Goal: Information Seeking & Learning: Learn about a topic

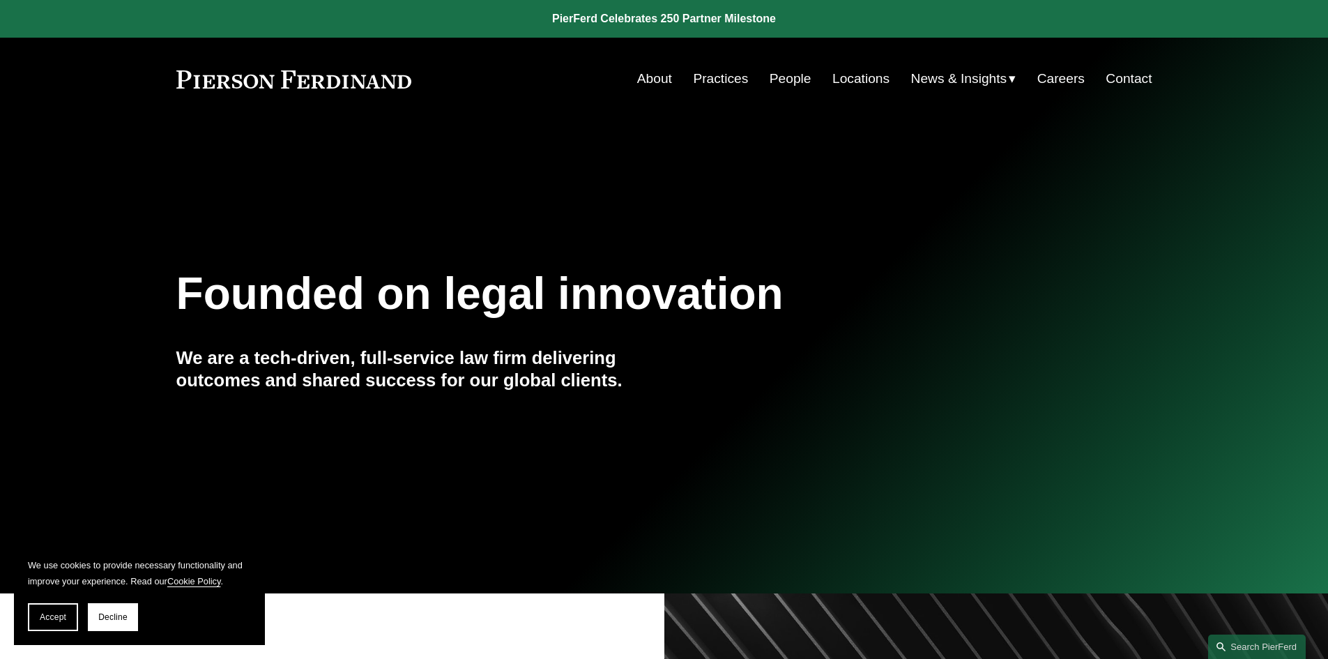
click at [783, 79] on link "People" at bounding box center [790, 79] width 42 height 26
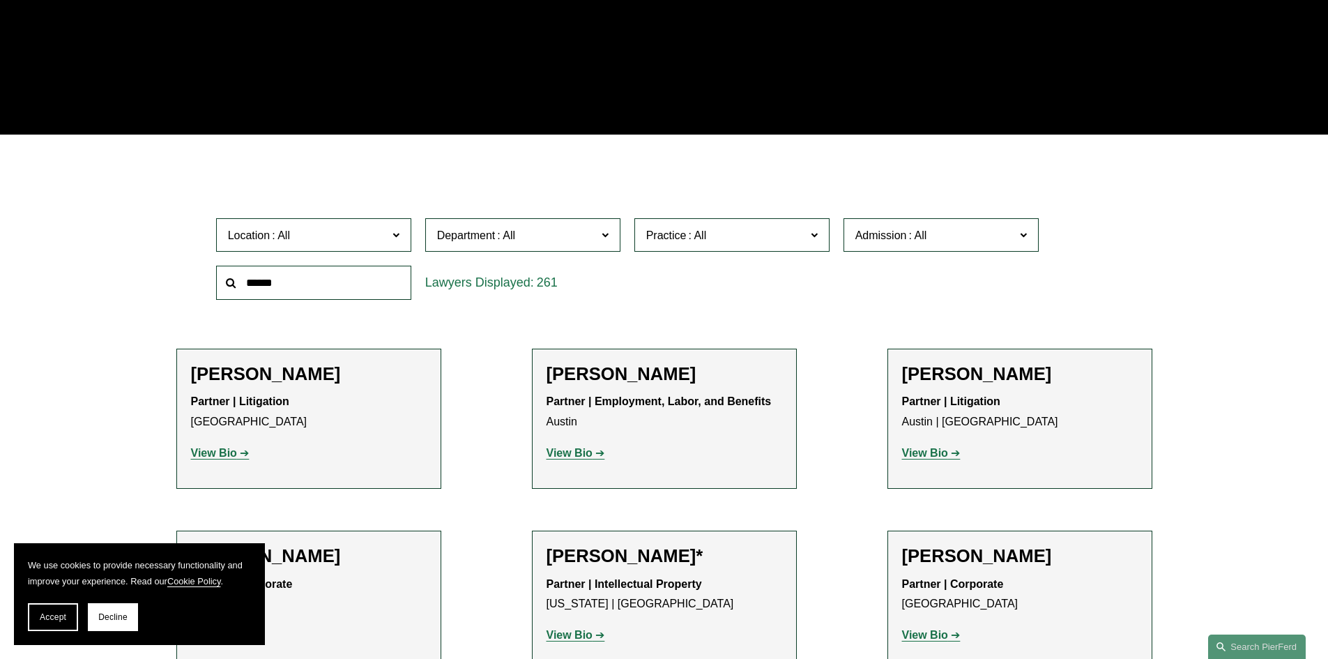
scroll to position [349, 0]
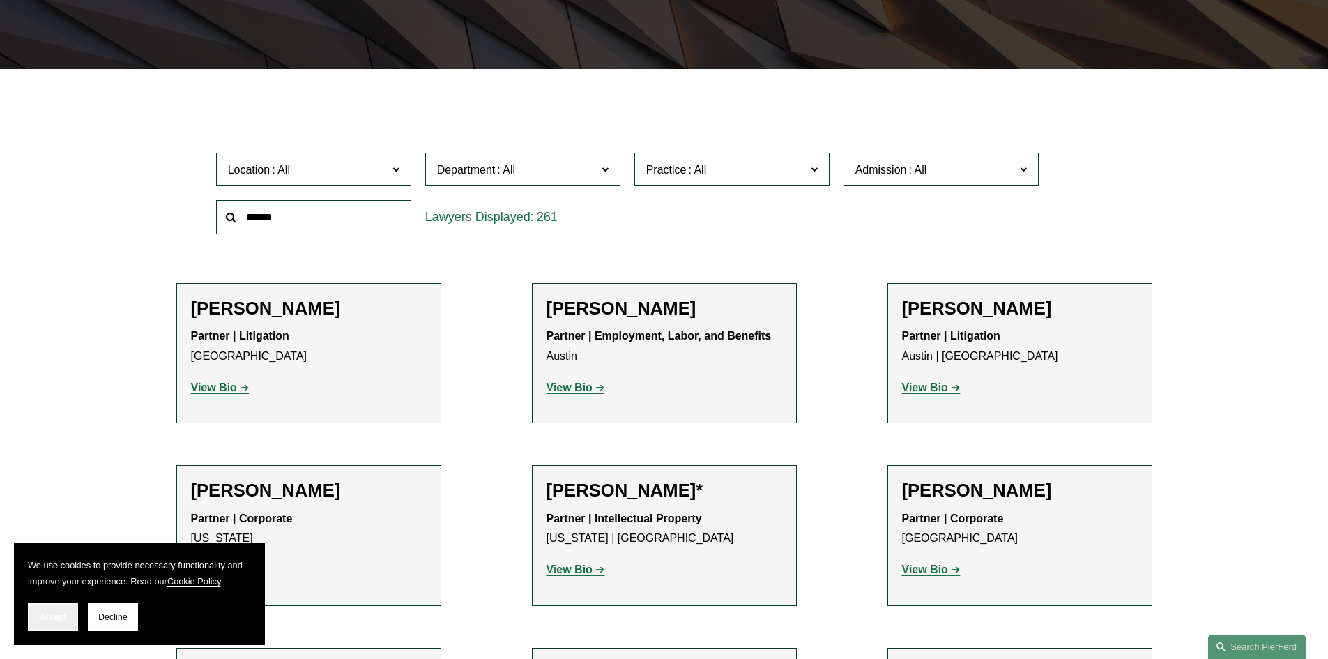
click at [52, 620] on span "Accept" at bounding box center [53, 617] width 26 height 10
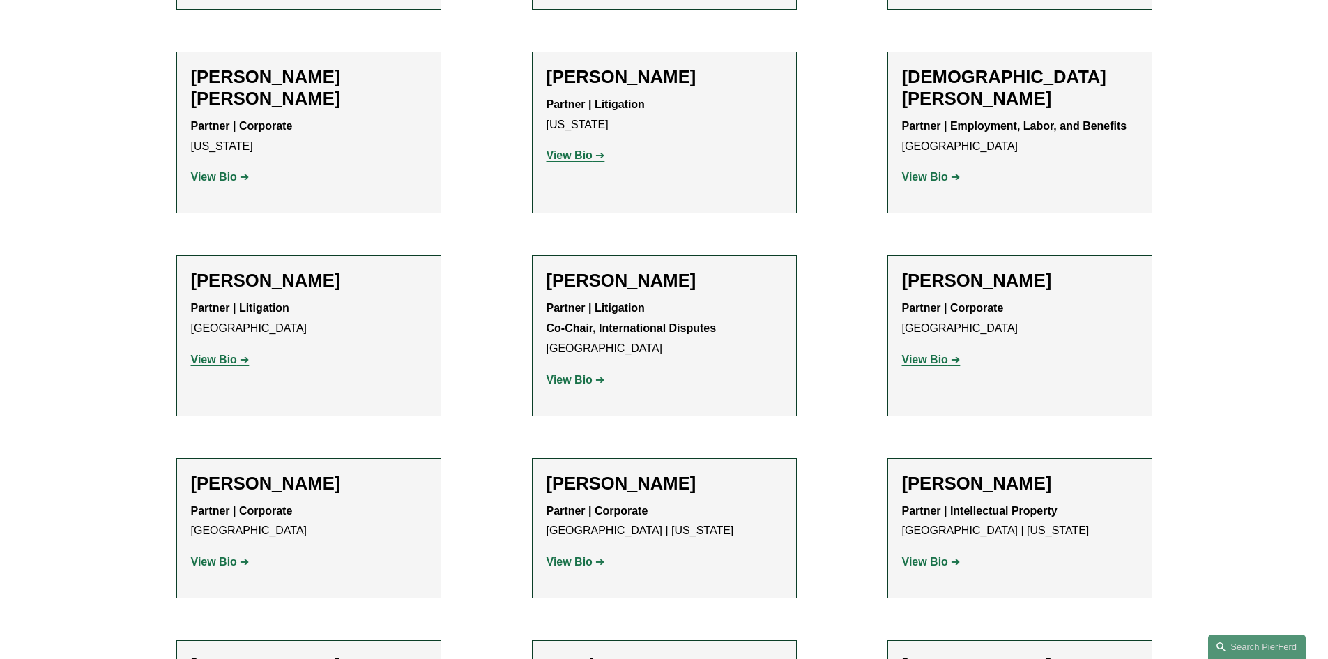
scroll to position [12699, 0]
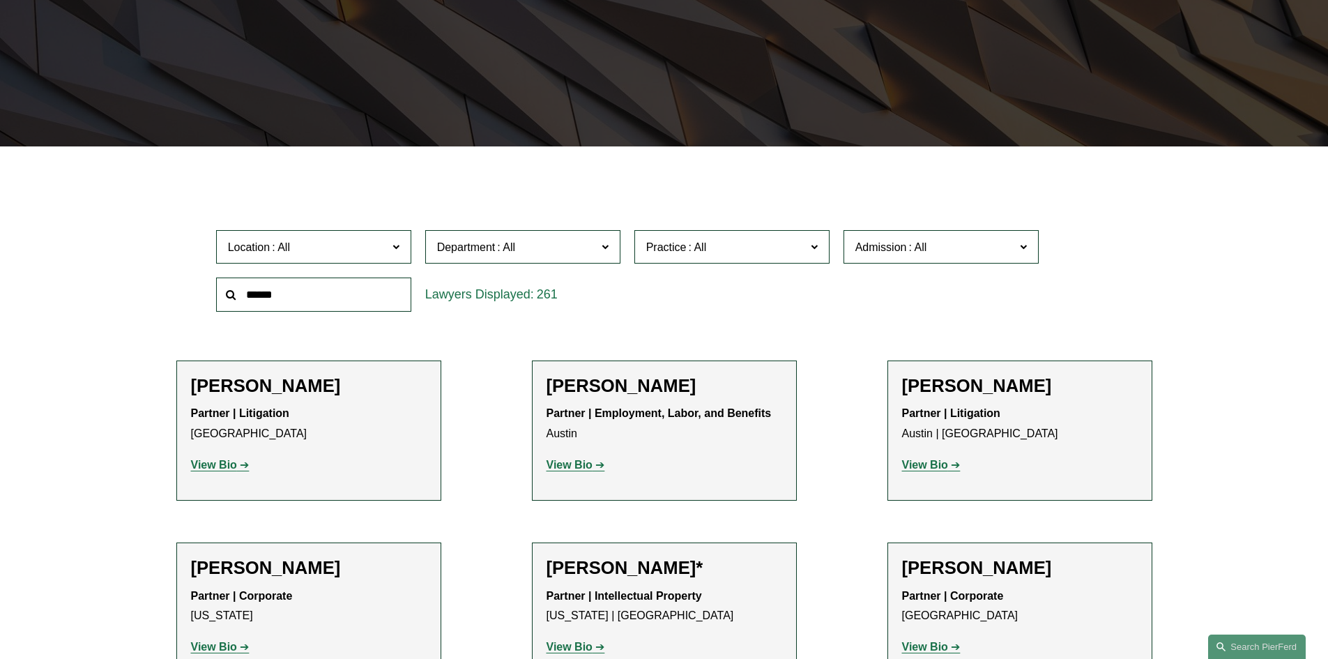
scroll to position [279, 0]
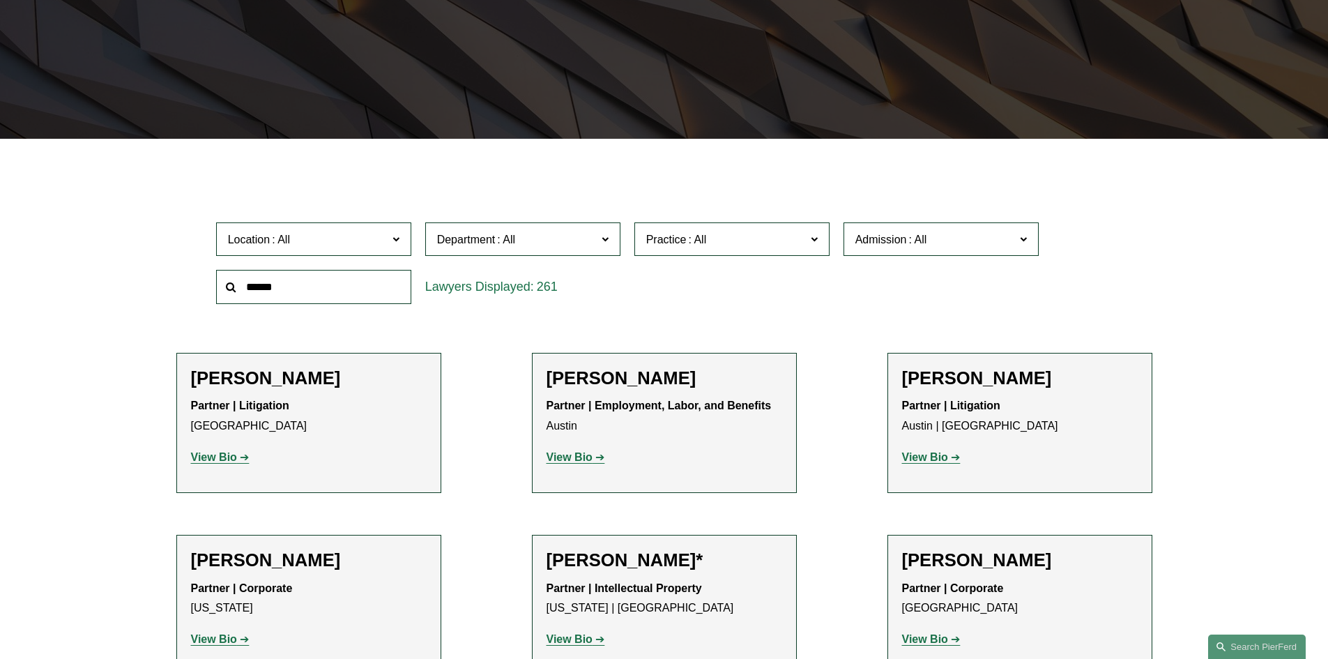
click at [374, 234] on span "Location" at bounding box center [308, 239] width 160 height 19
click at [0, 0] on link "Palo Alto" at bounding box center [0, 0] width 0 height 0
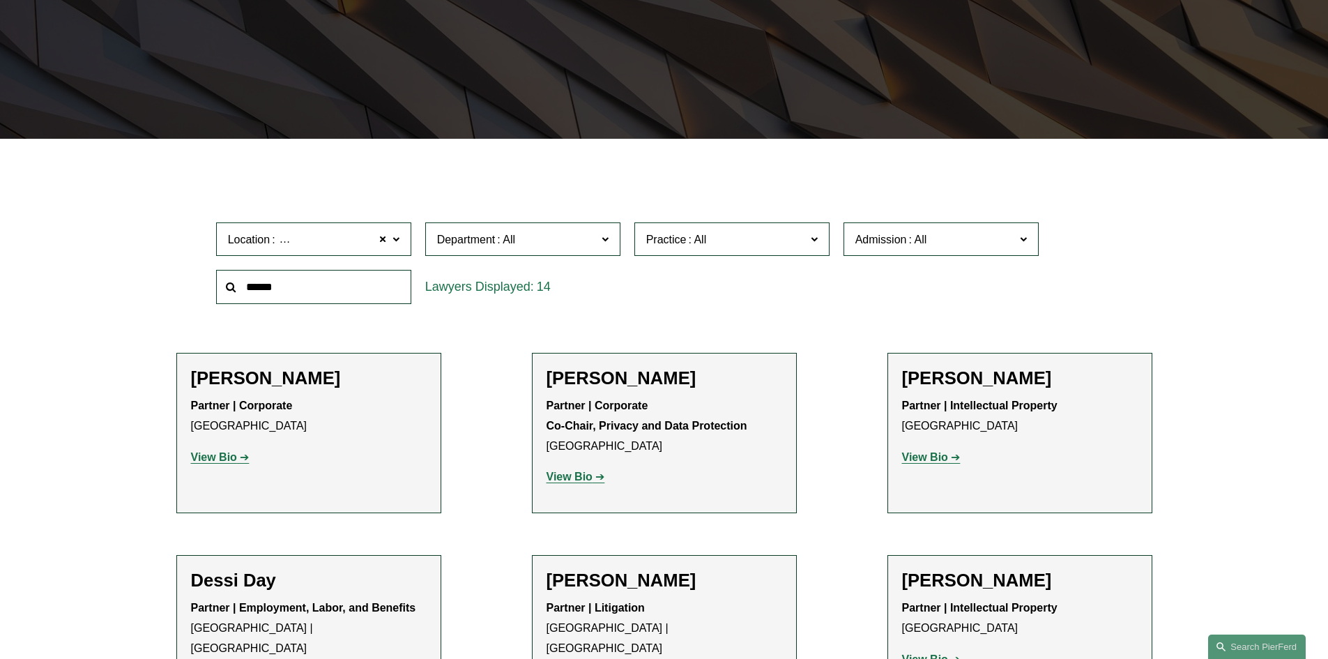
click at [823, 310] on div "Location Palo Alto Palo Alto All Atlanta Austin Boston Charlotte Chicago Cincin…" at bounding box center [664, 262] width 910 height 95
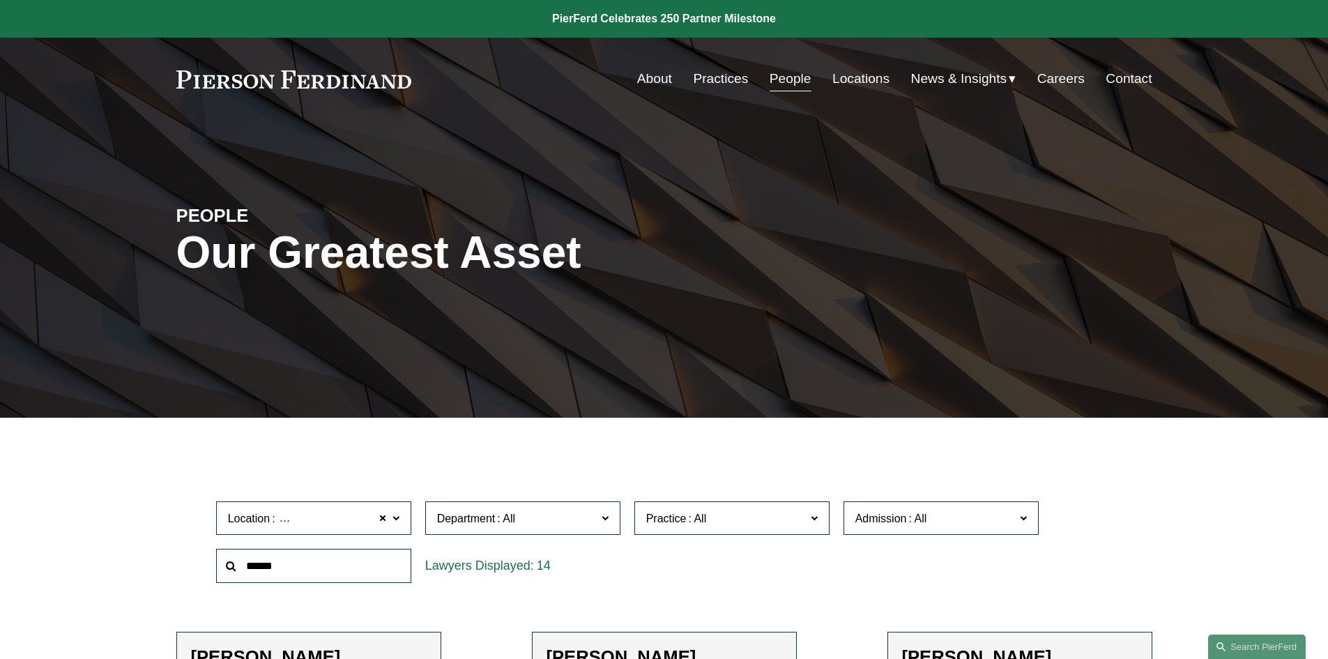
click at [1054, 82] on link "Careers" at bounding box center [1060, 79] width 47 height 26
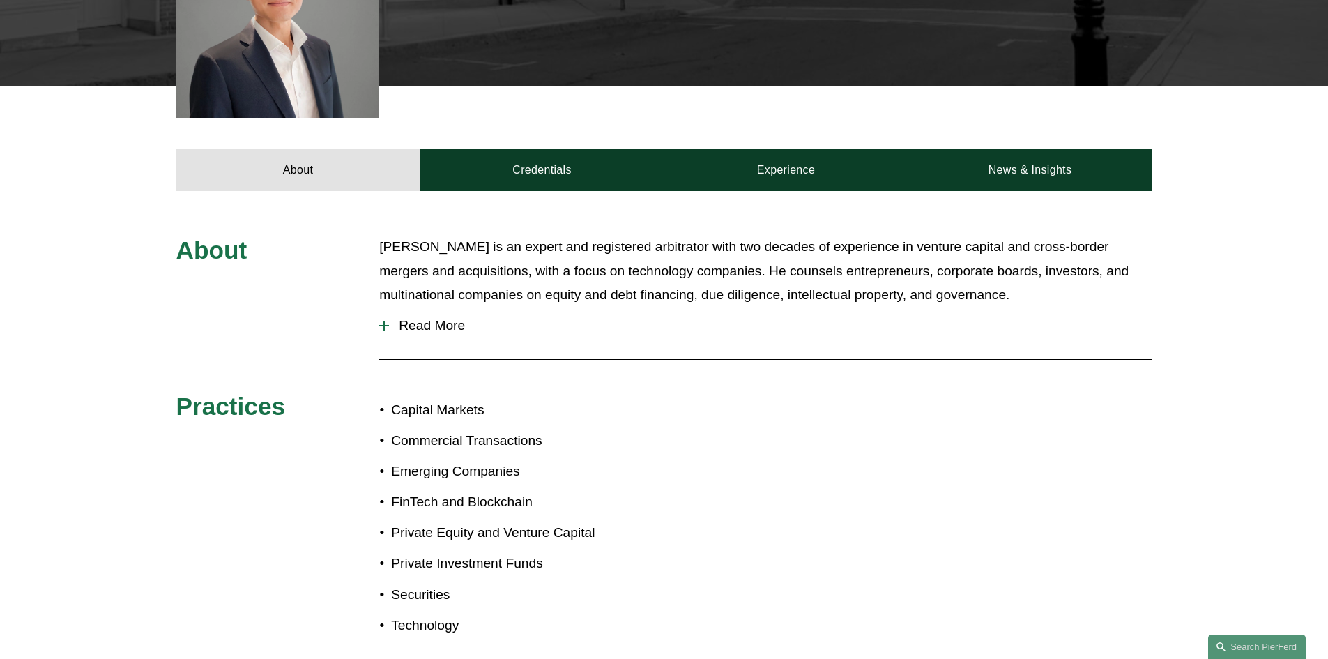
scroll to position [627, 0]
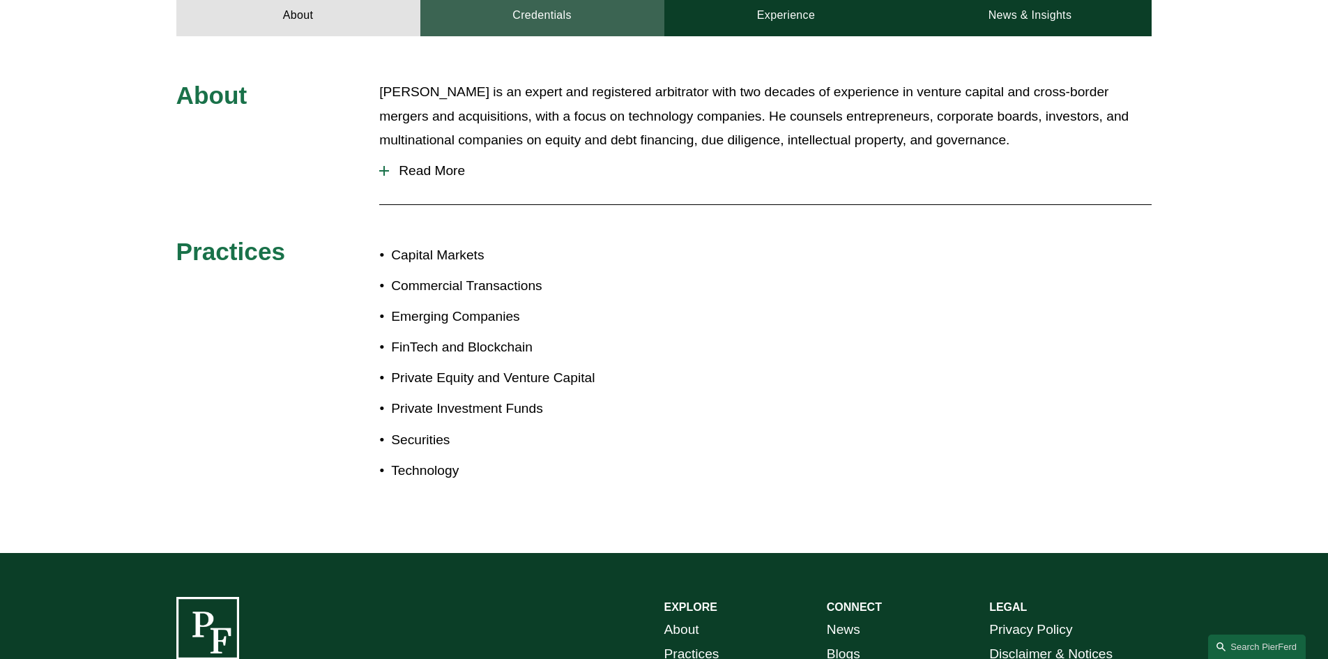
click at [559, 25] on link "Credentials" at bounding box center [542, 15] width 244 height 42
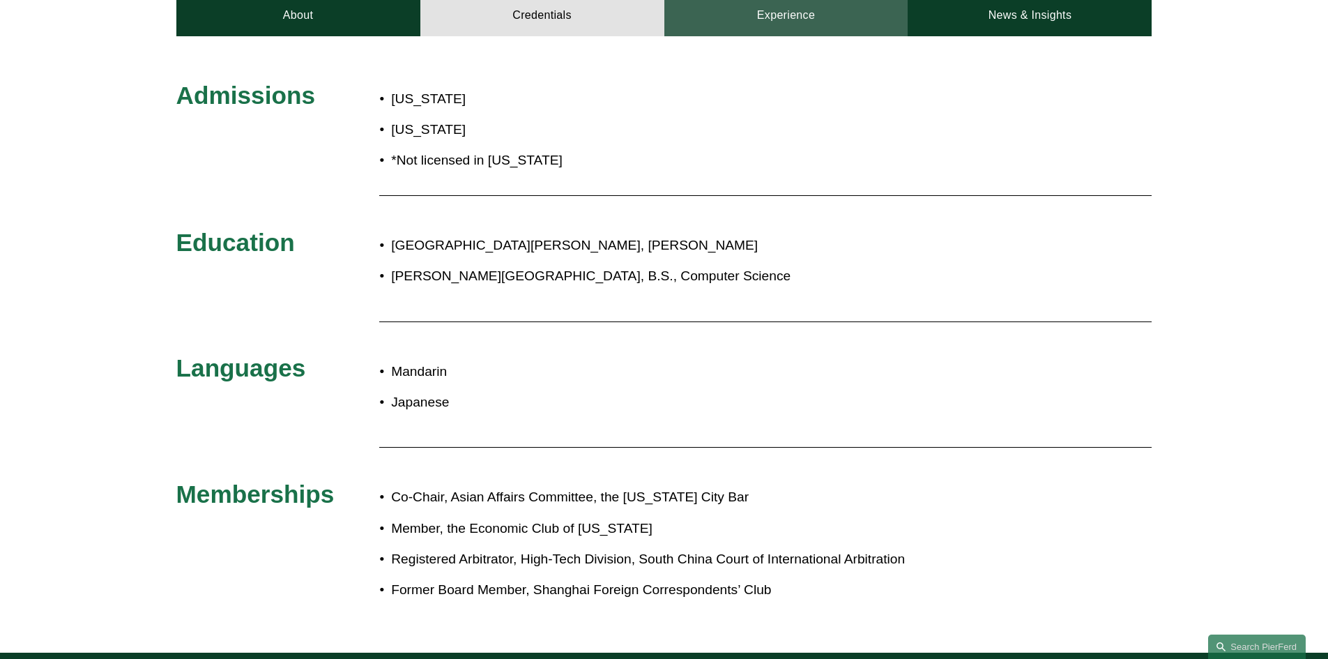
click at [839, 16] on link "Experience" at bounding box center [786, 15] width 244 height 42
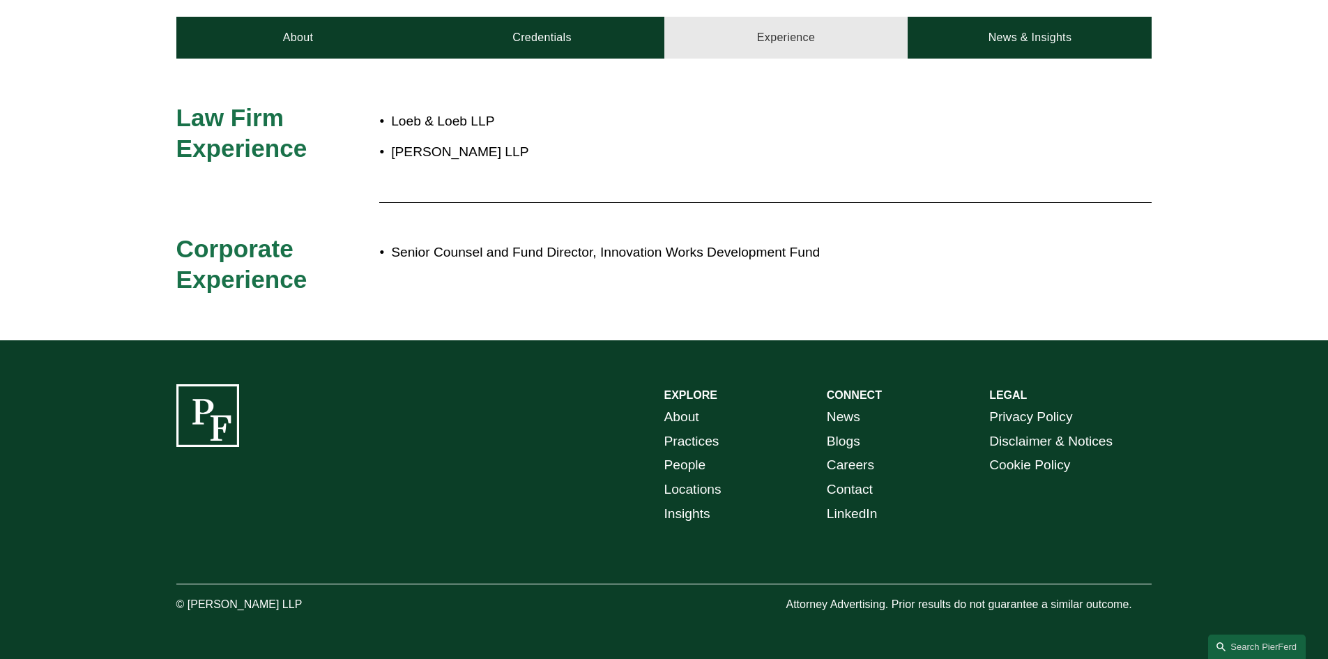
scroll to position [607, 0]
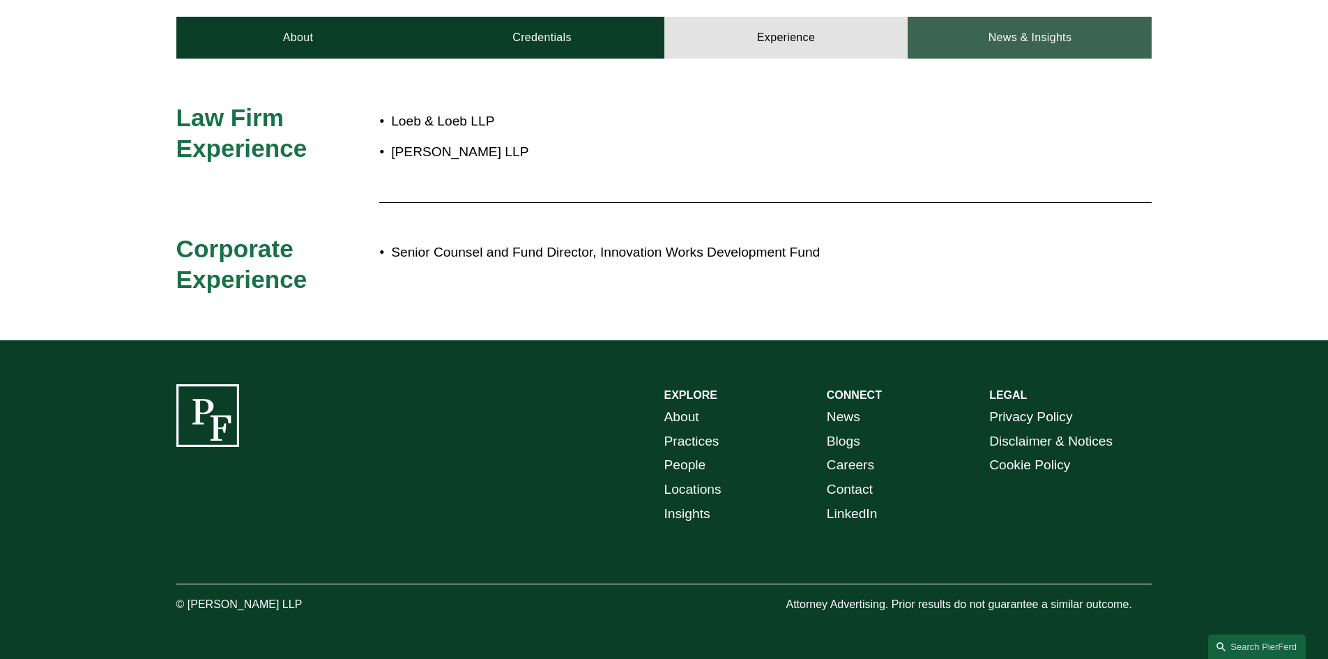
click at [979, 54] on link "News & Insights" at bounding box center [1029, 38] width 244 height 42
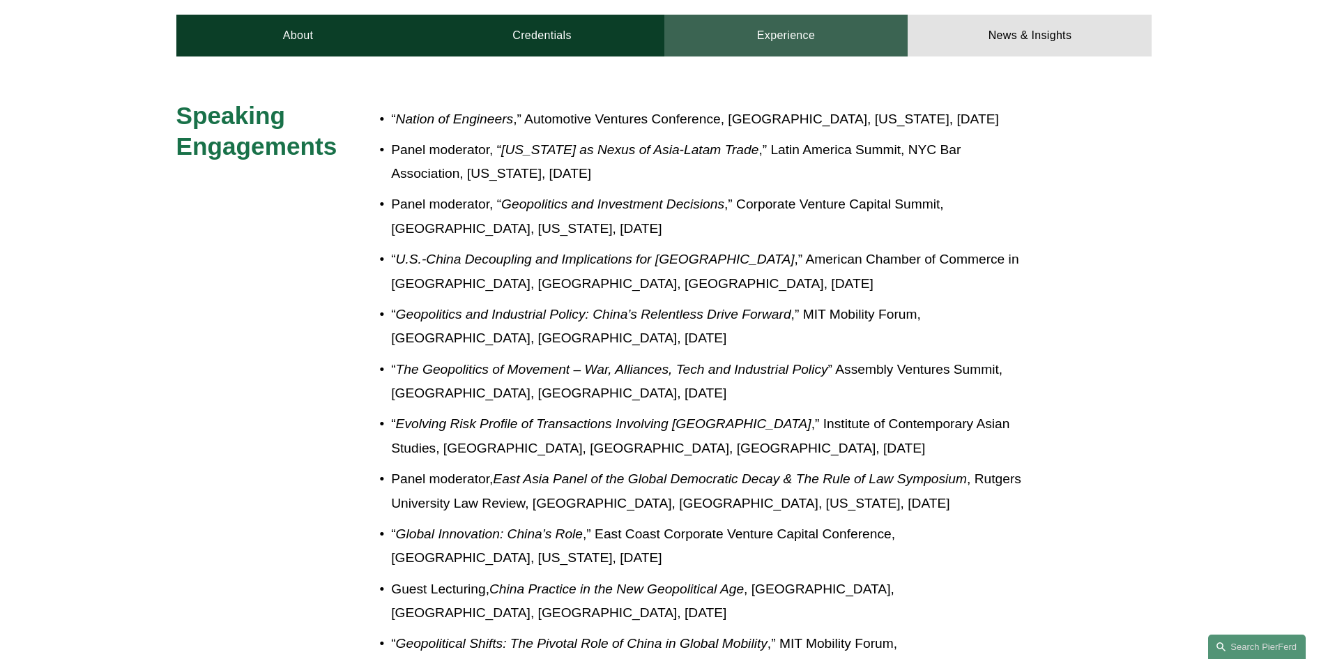
click at [866, 36] on link "Experience" at bounding box center [786, 36] width 244 height 42
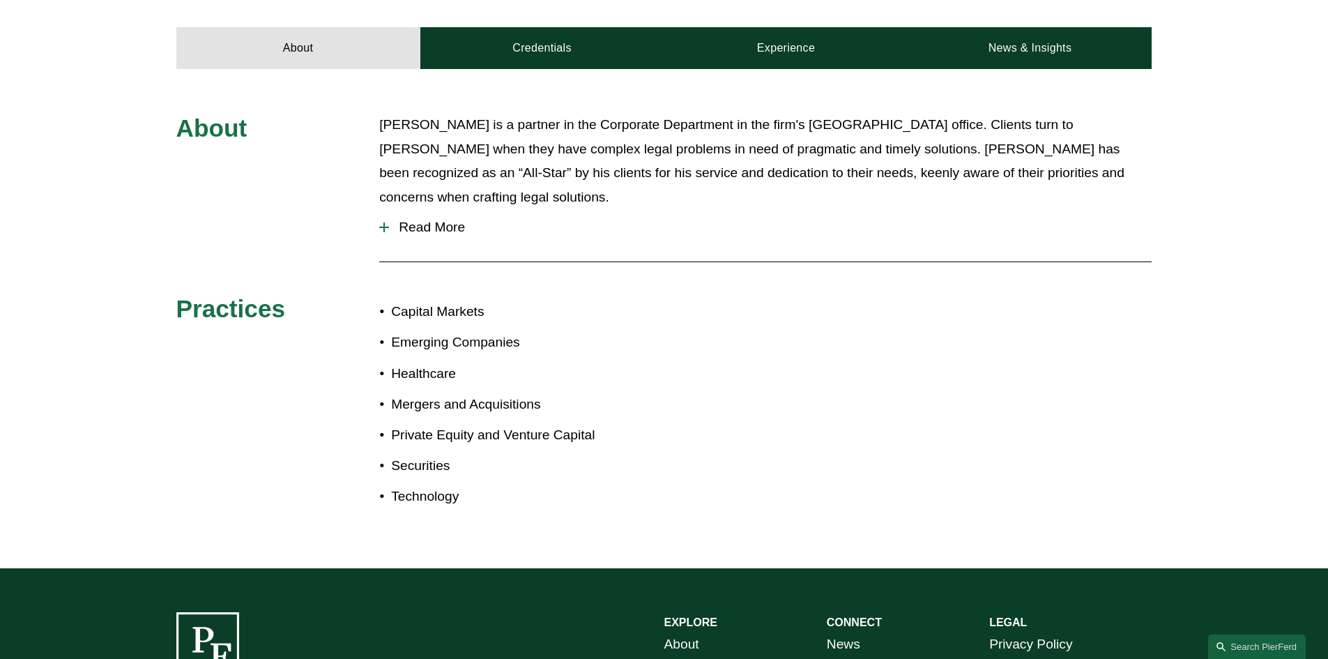
scroll to position [627, 0]
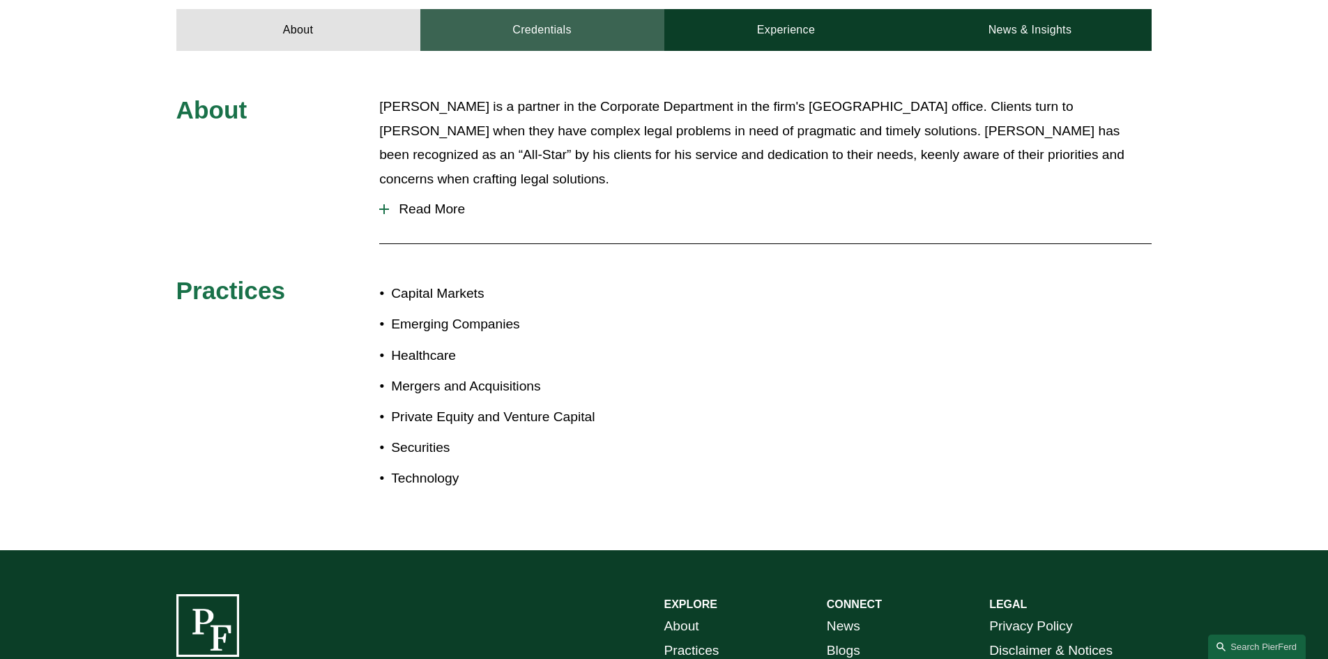
click at [553, 23] on link "Credentials" at bounding box center [542, 30] width 244 height 42
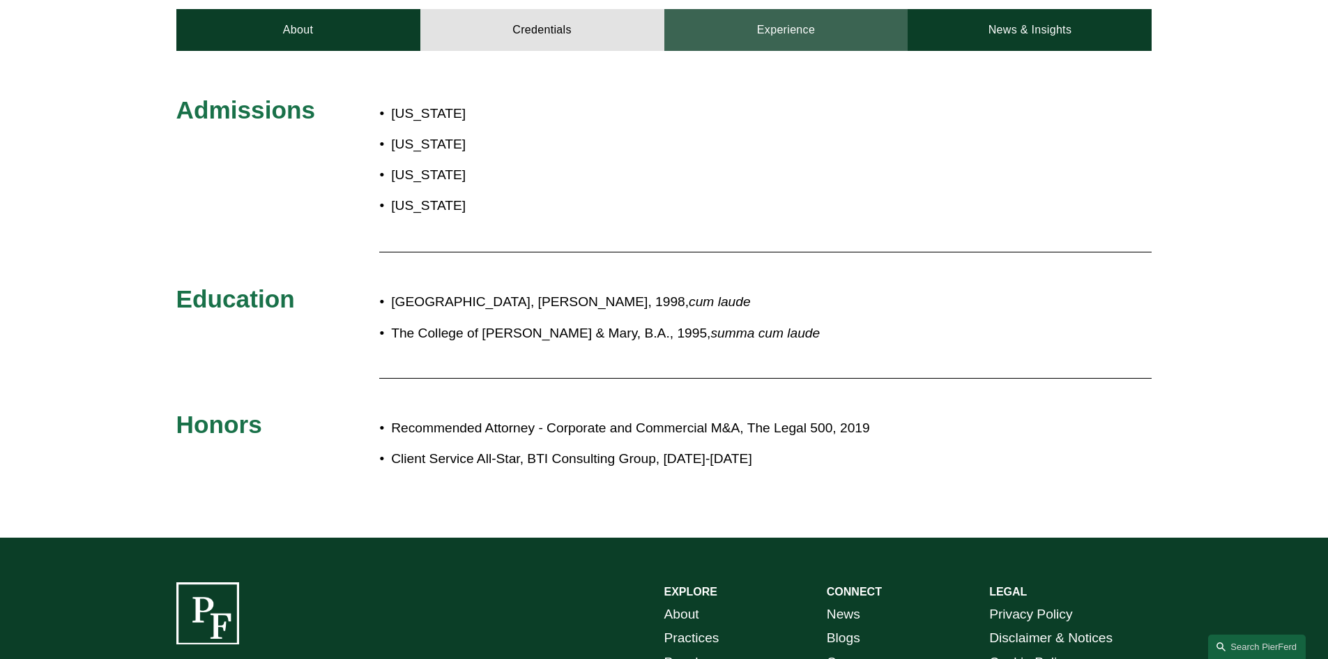
click at [834, 22] on link "Experience" at bounding box center [786, 30] width 244 height 42
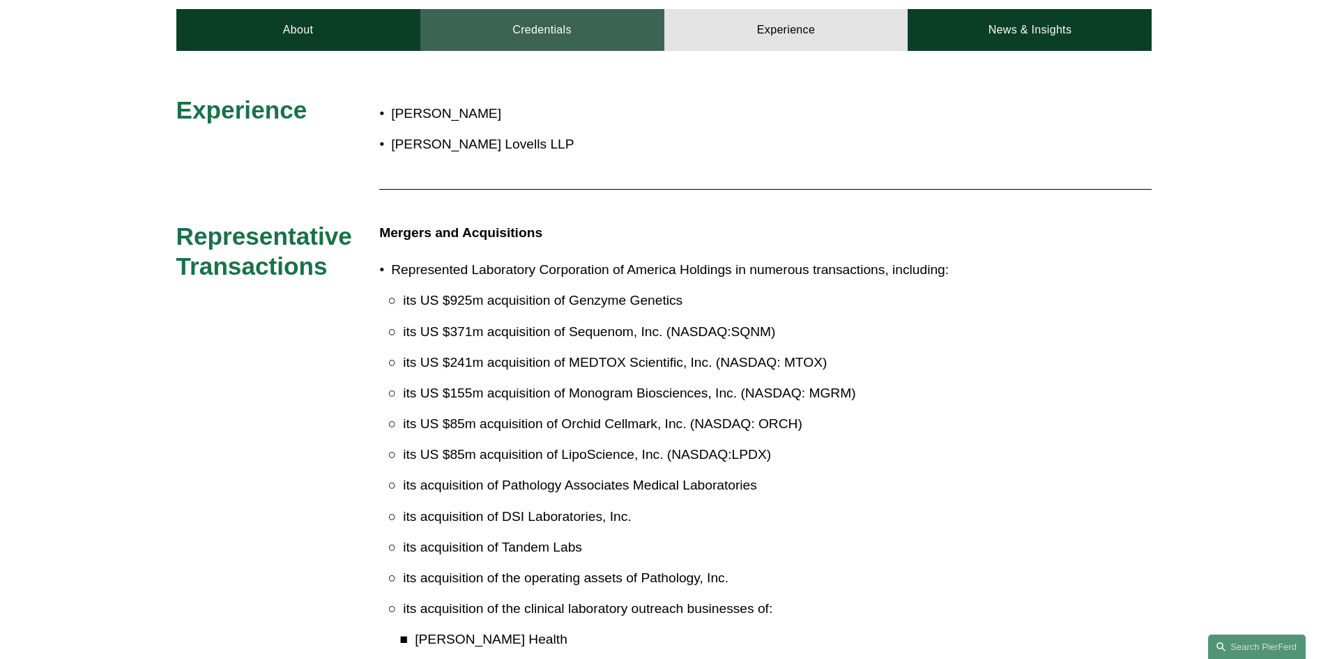
click at [620, 13] on link "Credentials" at bounding box center [542, 30] width 244 height 42
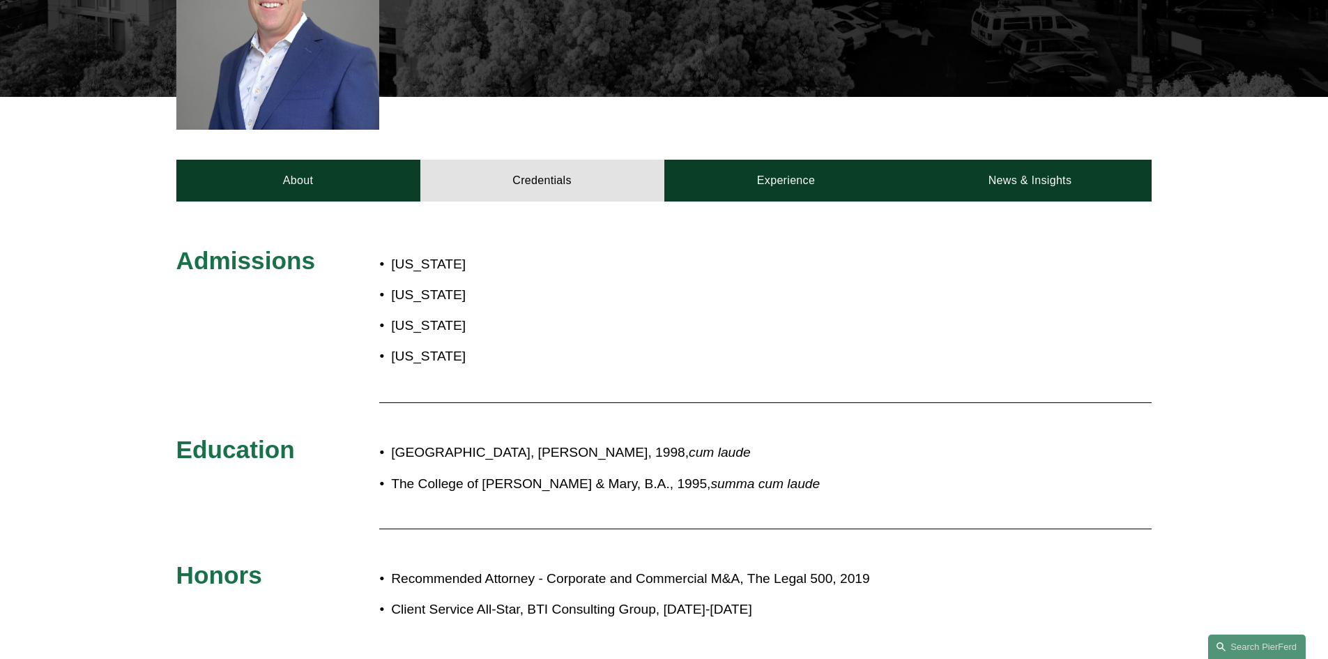
scroll to position [488, 0]
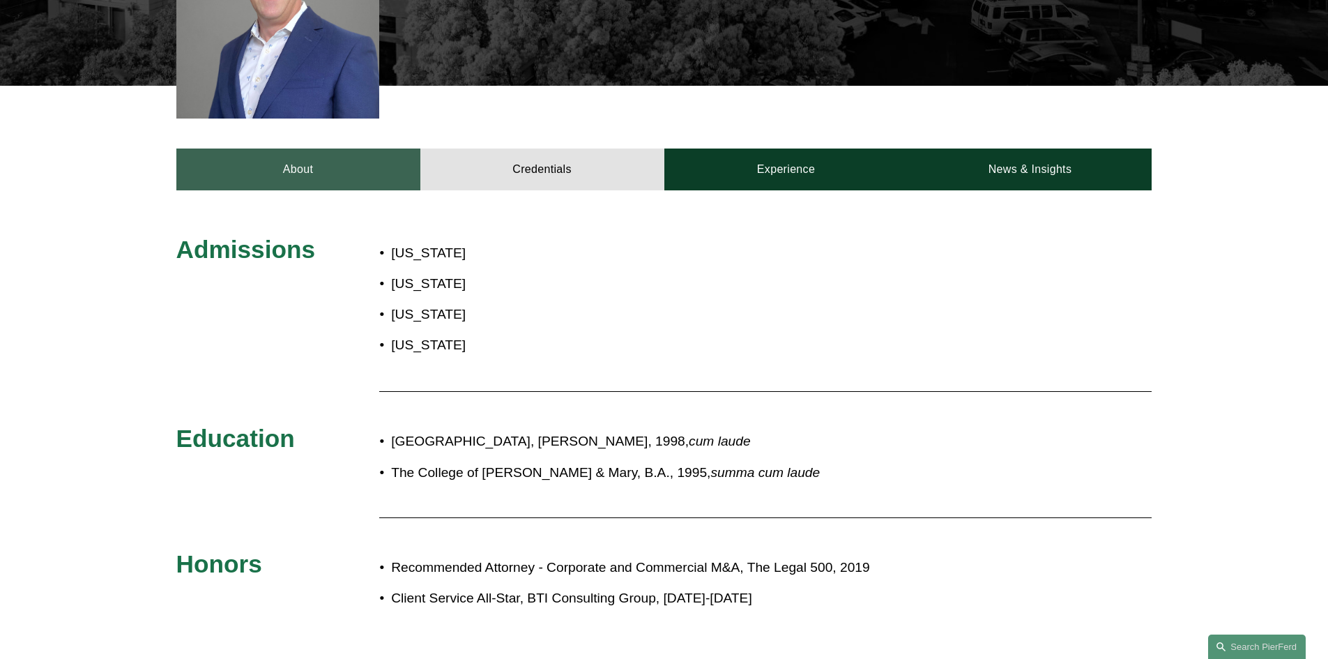
click at [377, 154] on link "About" at bounding box center [298, 169] width 244 height 42
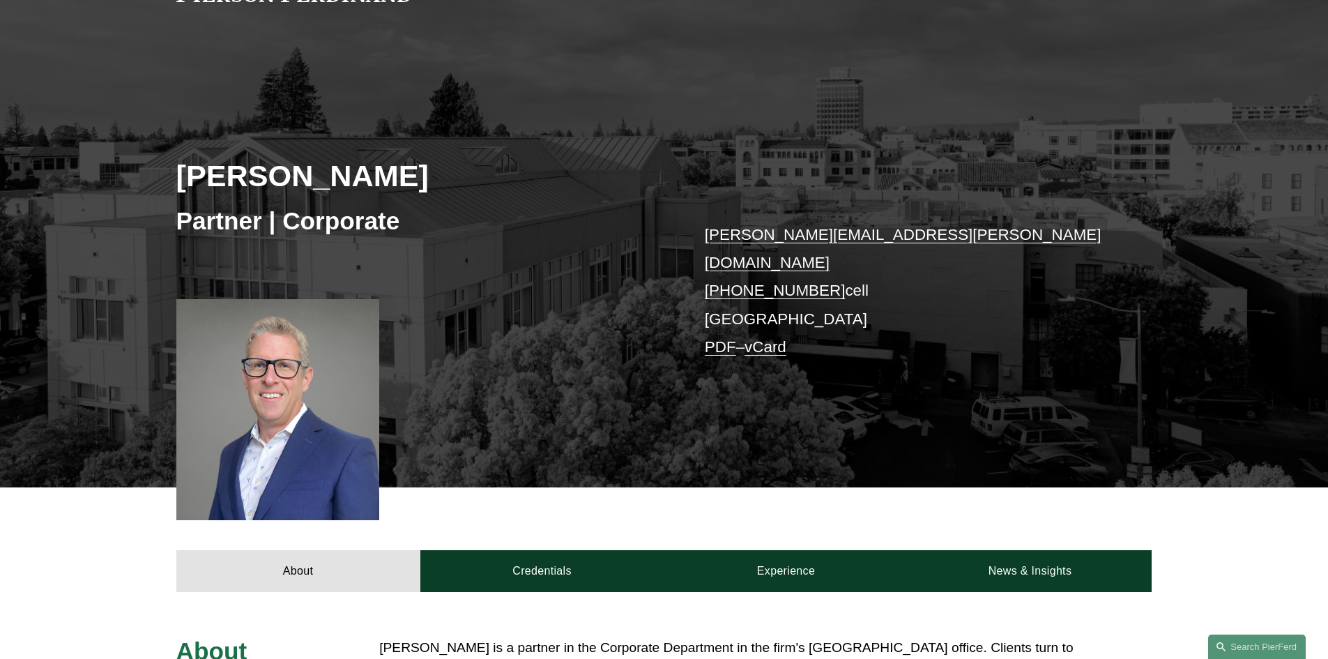
scroll to position [0, 0]
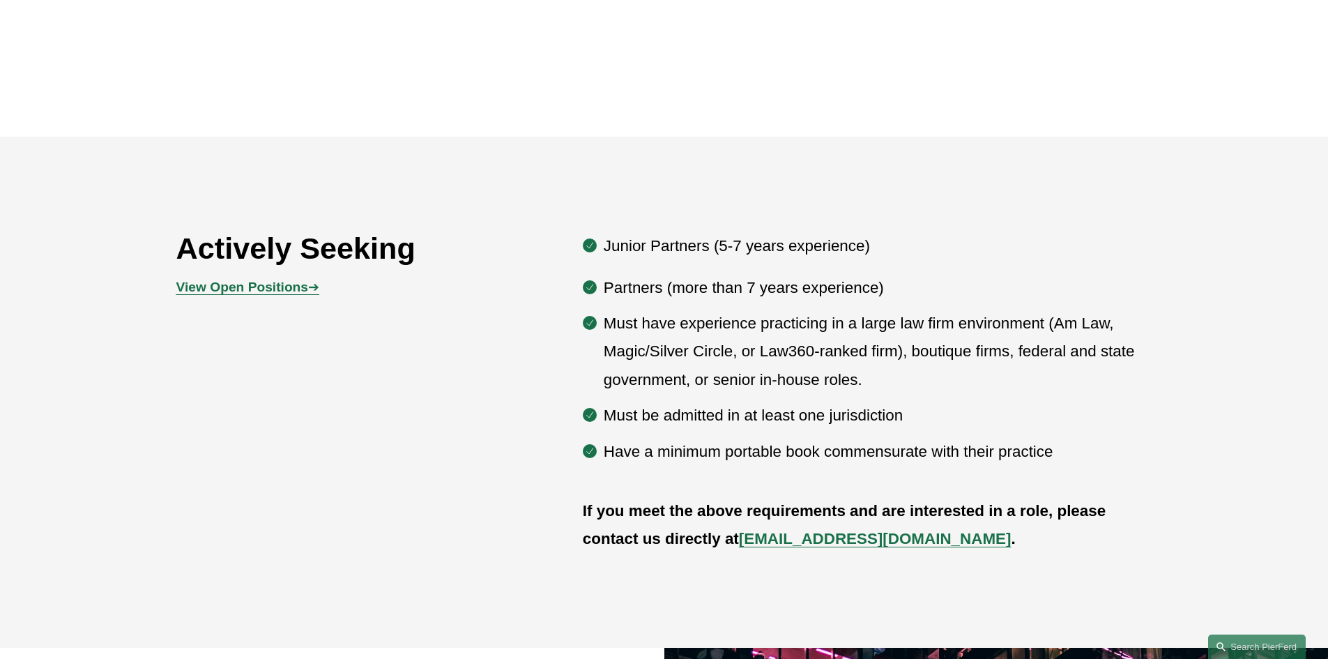
scroll to position [697, 0]
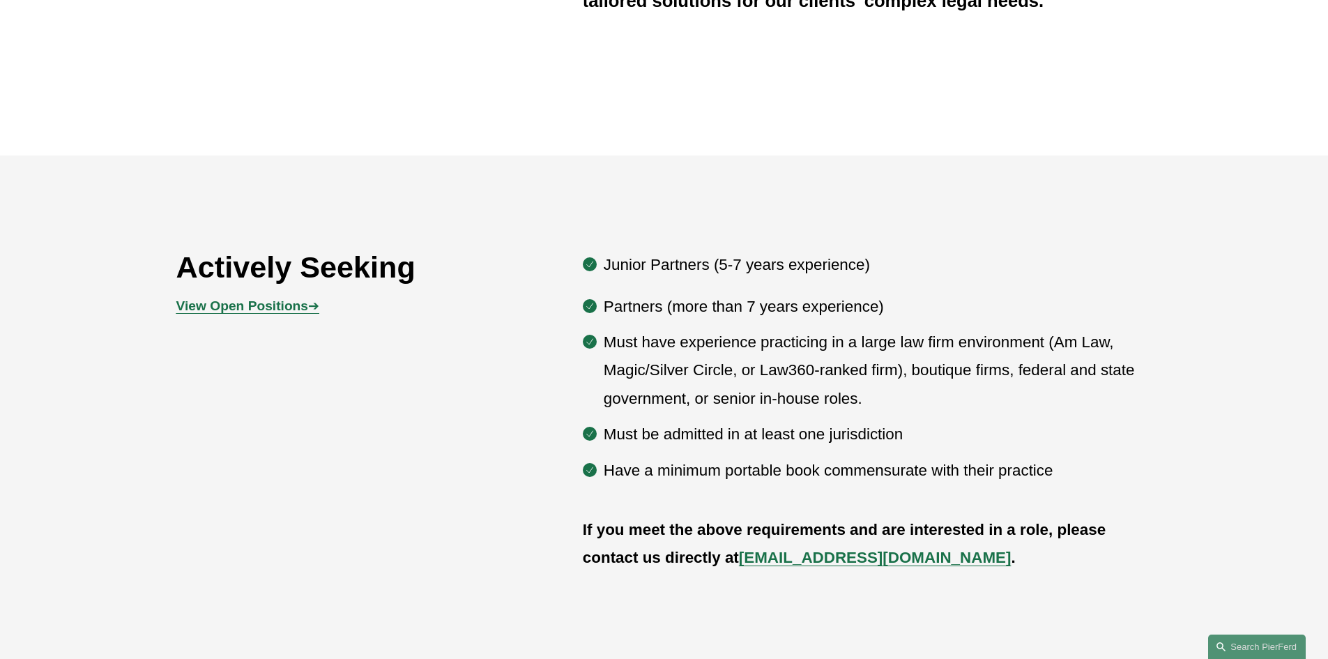
click at [633, 338] on p "Must have experience practicing in a large law firm environment (Am Law, Magic/…" at bounding box center [878, 370] width 549 height 84
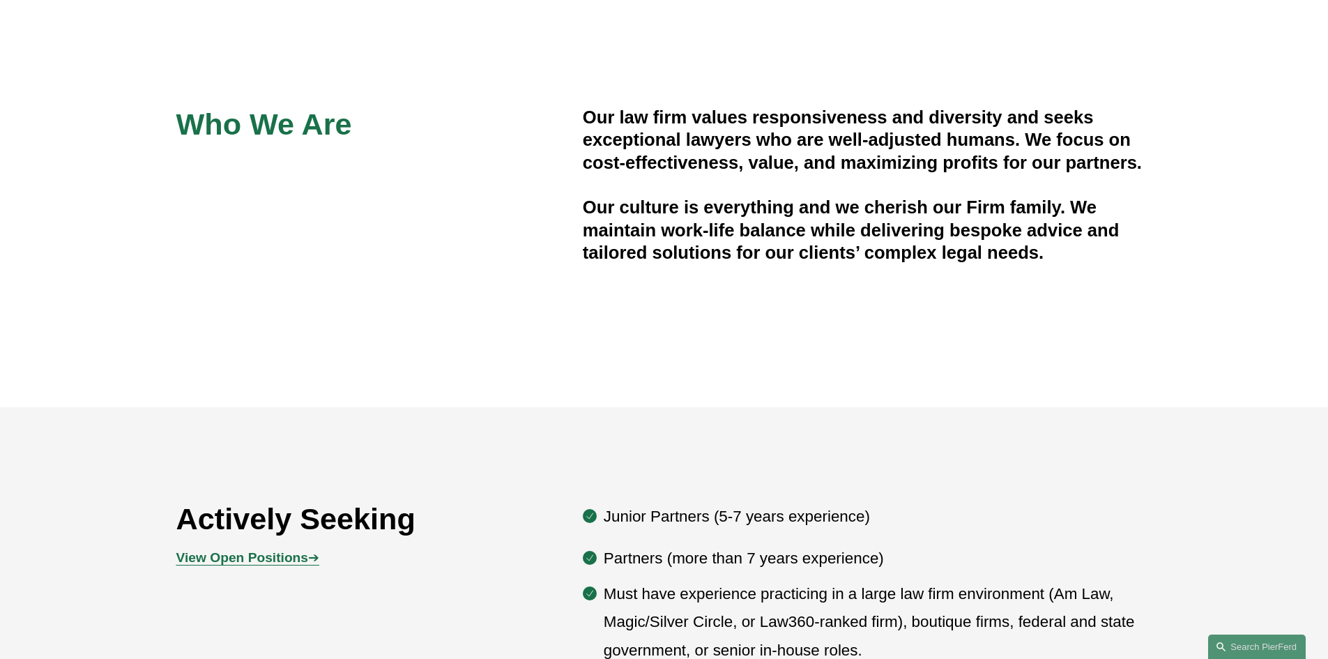
scroll to position [0, 0]
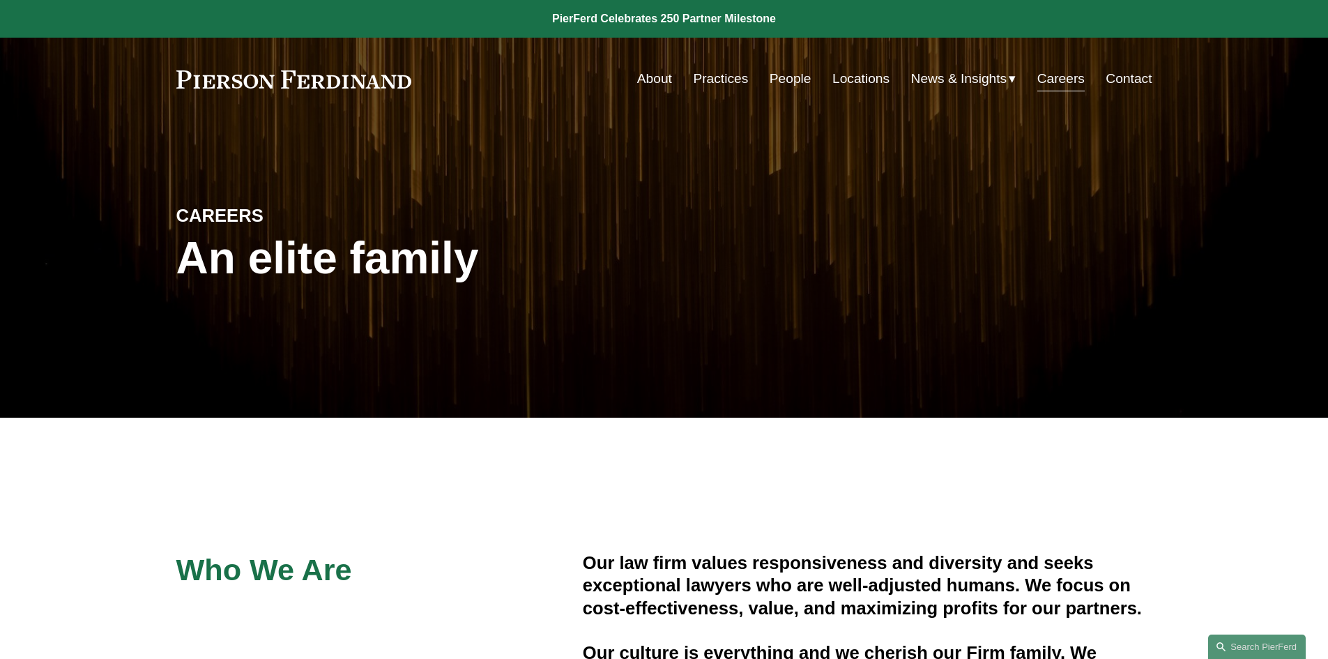
click at [781, 79] on link "People" at bounding box center [790, 79] width 42 height 26
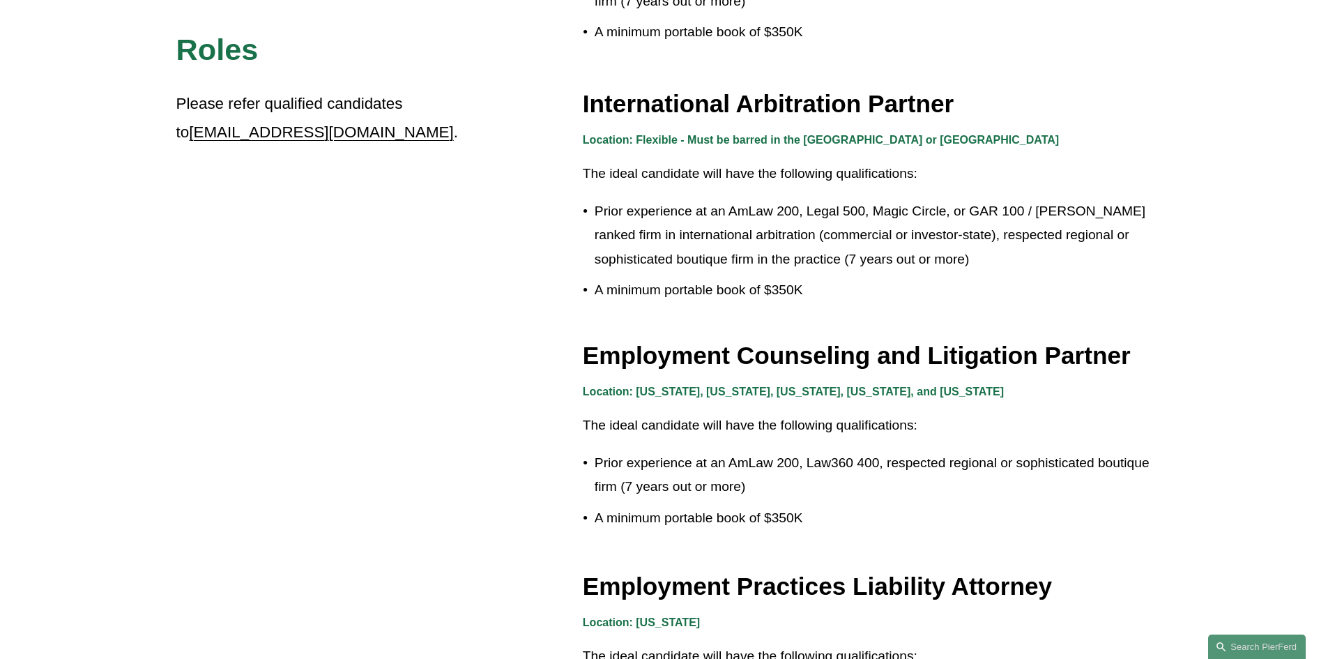
scroll to position [1411, 0]
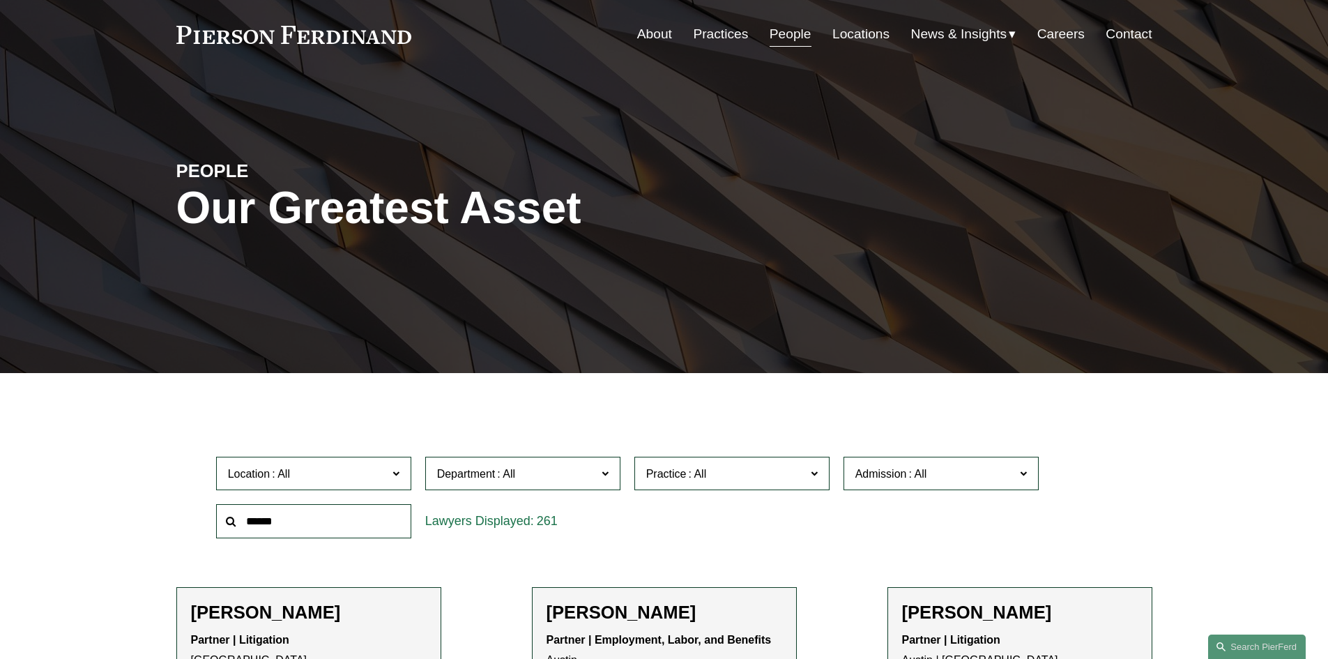
scroll to position [70, 0]
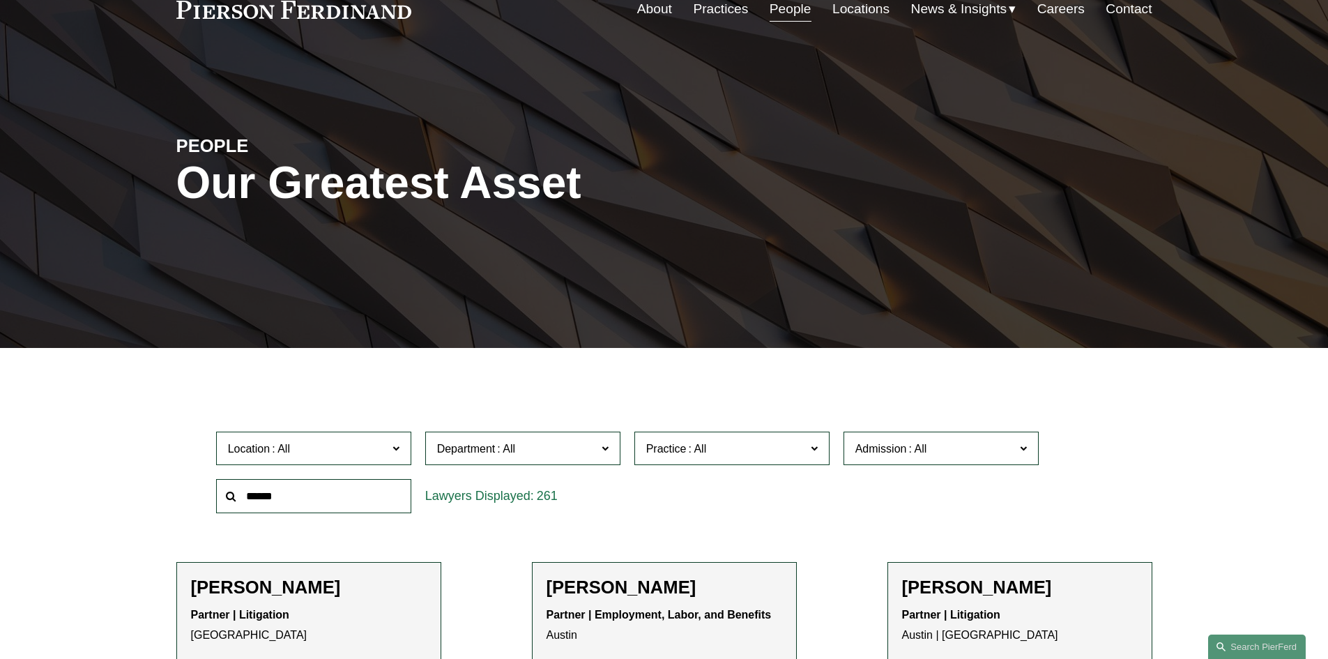
click at [259, 445] on span "Location" at bounding box center [249, 449] width 43 height 12
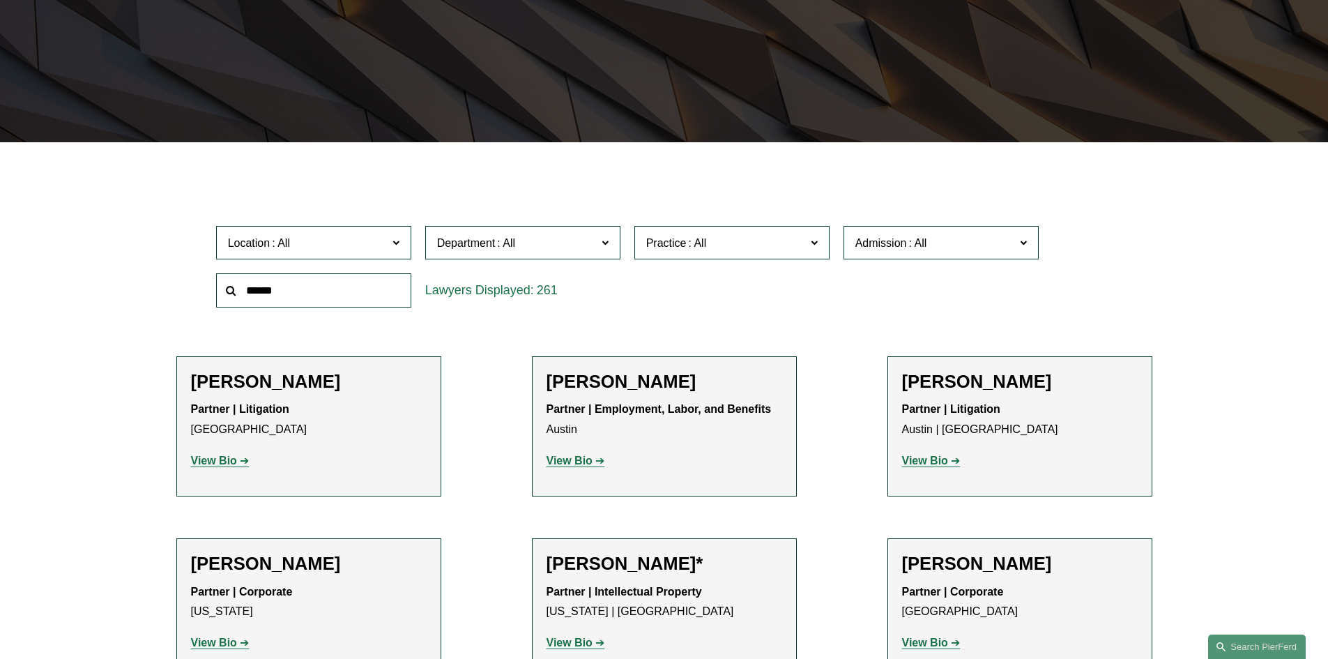
scroll to position [279, 0]
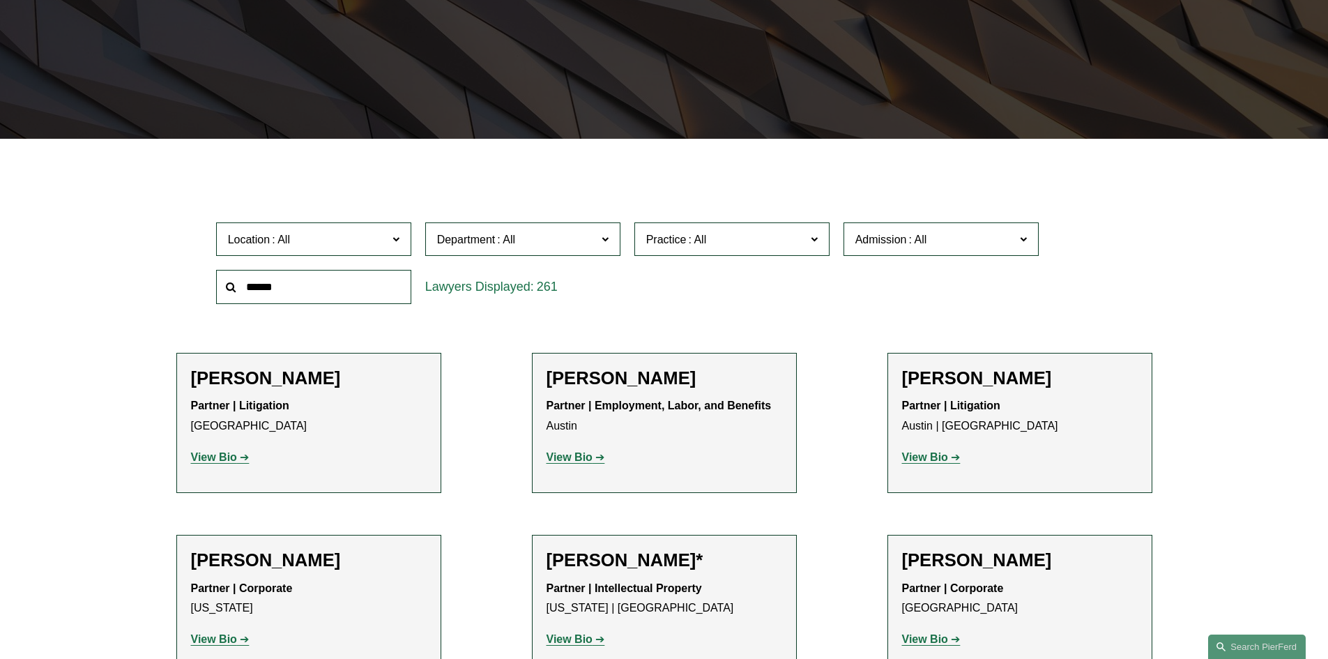
click at [891, 294] on div "Location All [GEOGRAPHIC_DATA] [GEOGRAPHIC_DATA] [GEOGRAPHIC_DATA] [GEOGRAPHIC_…" at bounding box center [664, 262] width 910 height 95
click at [0, 0] on link "[GEOGRAPHIC_DATA]" at bounding box center [0, 0] width 0 height 0
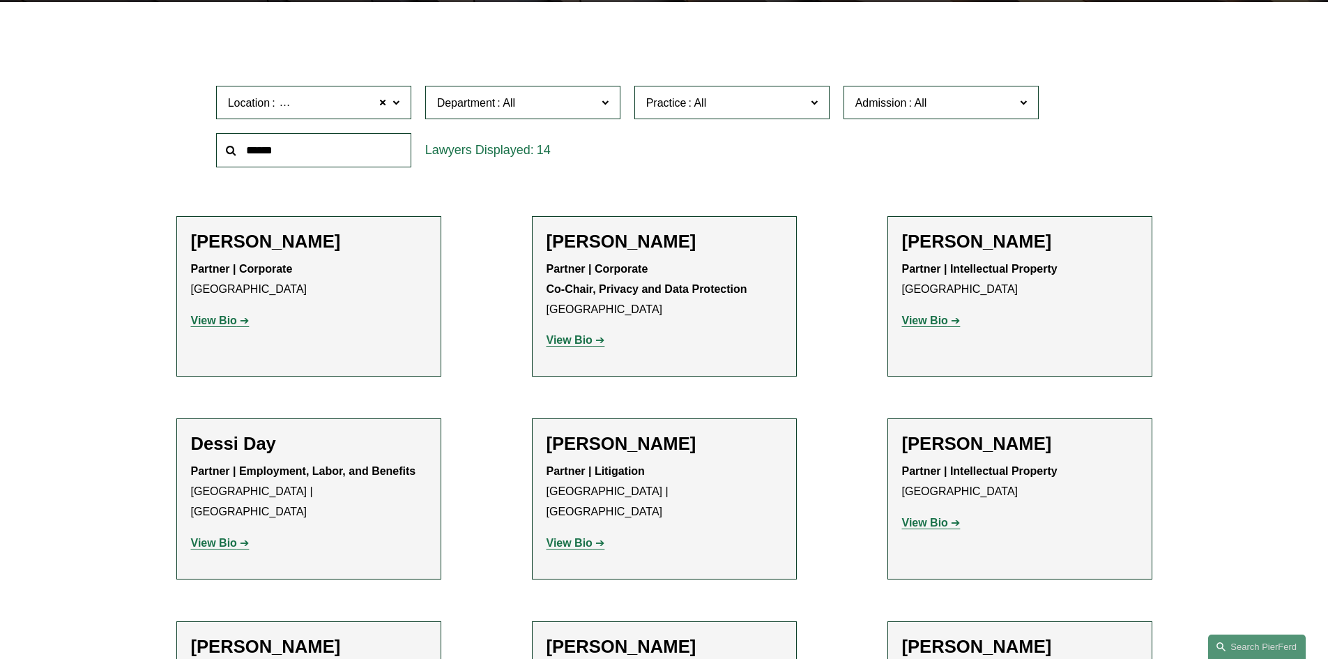
scroll to position [418, 0]
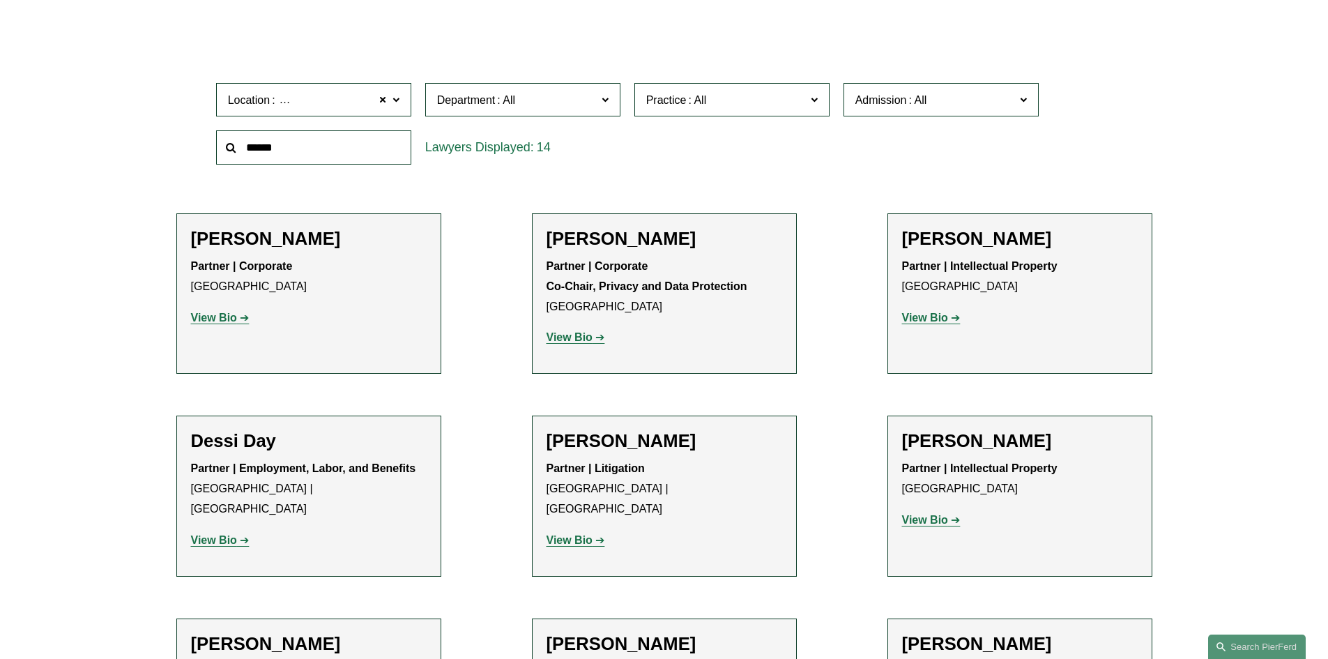
click at [505, 413] on ul "Filter Location [GEOGRAPHIC_DATA] [GEOGRAPHIC_DATA] [GEOGRAPHIC_DATA] [GEOGRAPH…" at bounding box center [663, 629] width 1055 height 1190
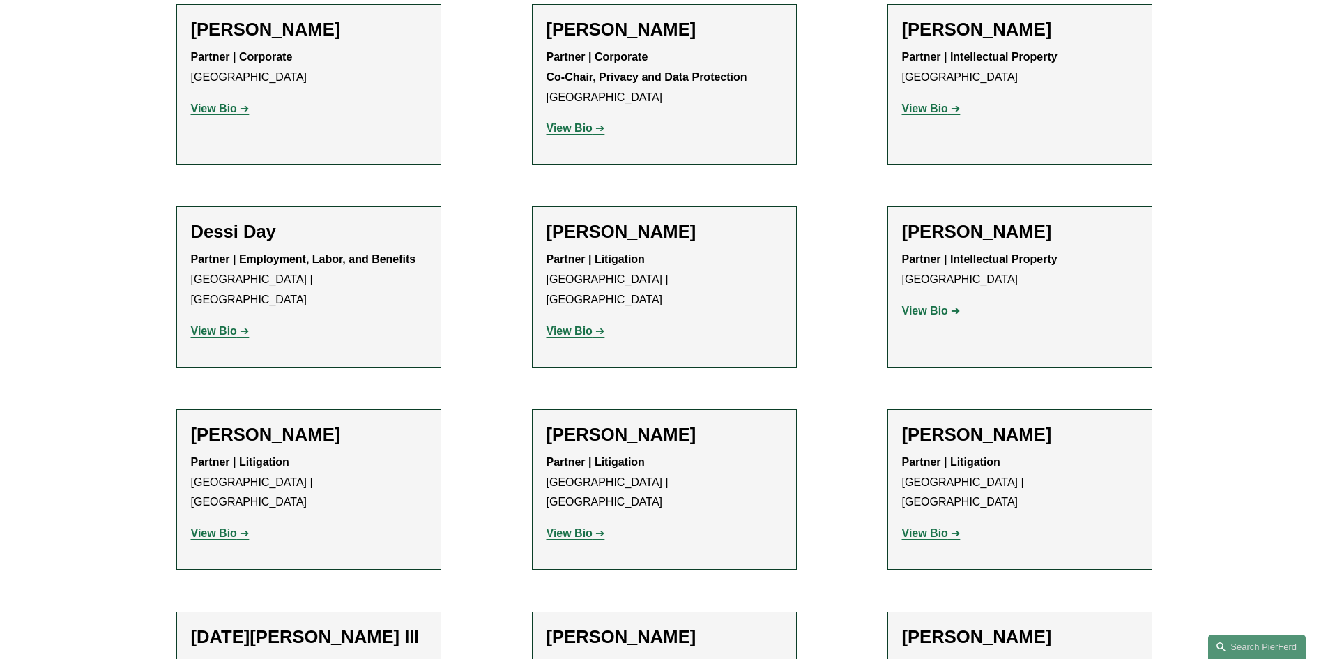
scroll to position [279, 0]
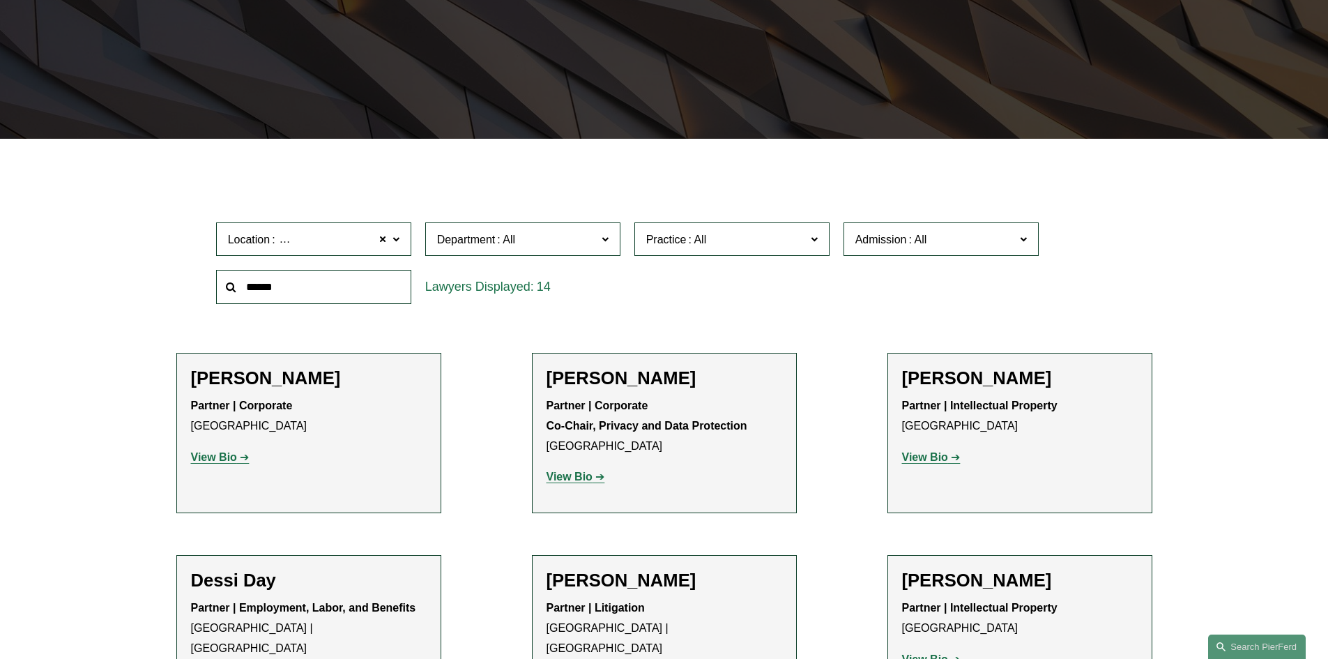
click at [372, 244] on span "Location [GEOGRAPHIC_DATA]" at bounding box center [308, 239] width 160 height 19
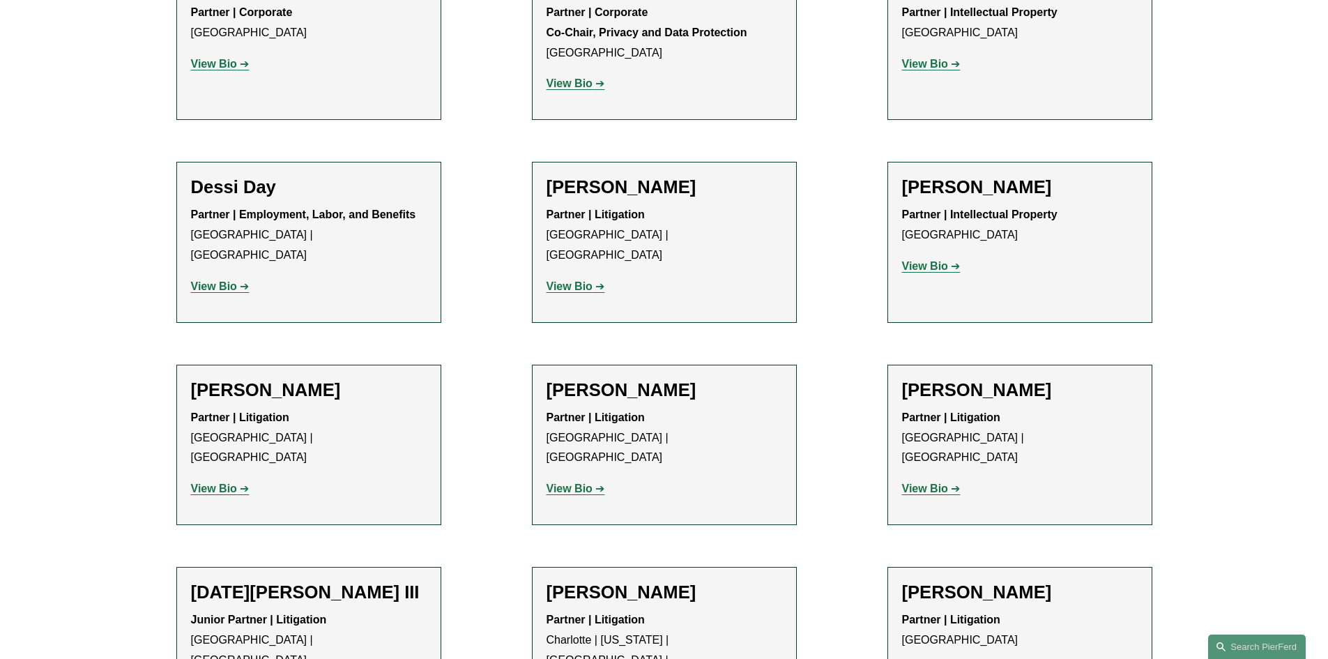
scroll to position [697, 0]
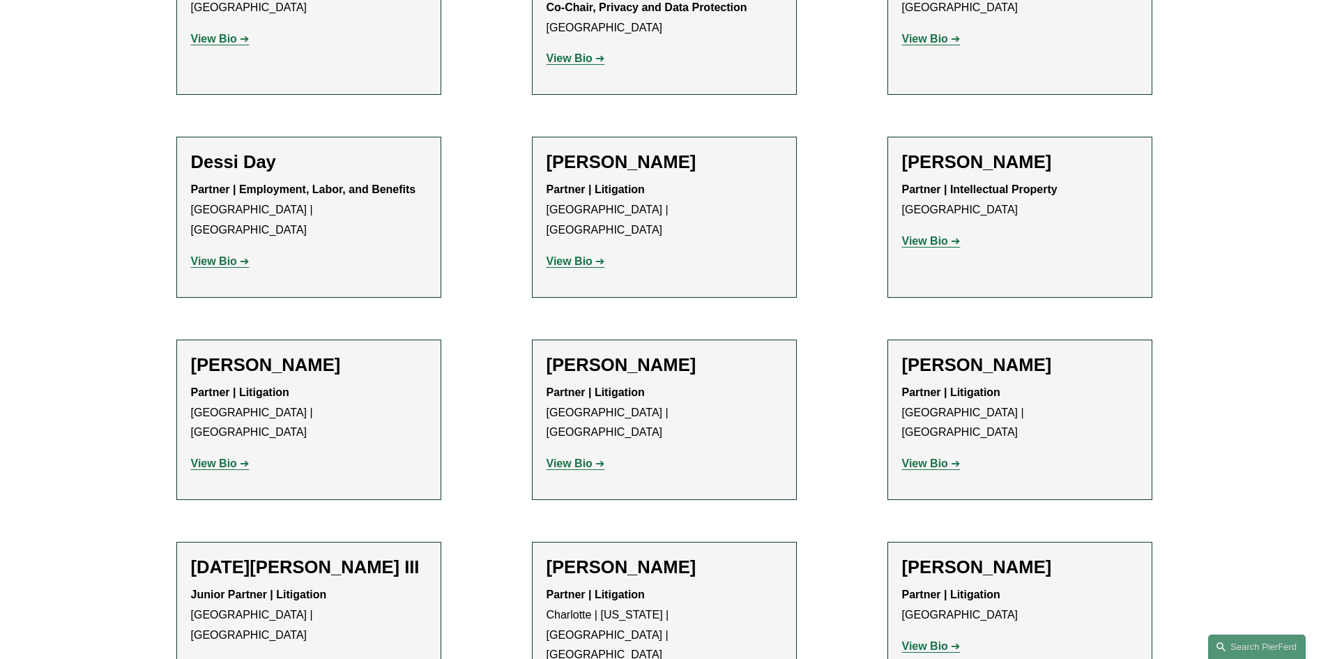
click at [493, 329] on ul "Filter Location [GEOGRAPHIC_DATA] [GEOGRAPHIC_DATA] [GEOGRAPHIC_DATA] [GEOGRAPH…" at bounding box center [663, 350] width 1055 height 1190
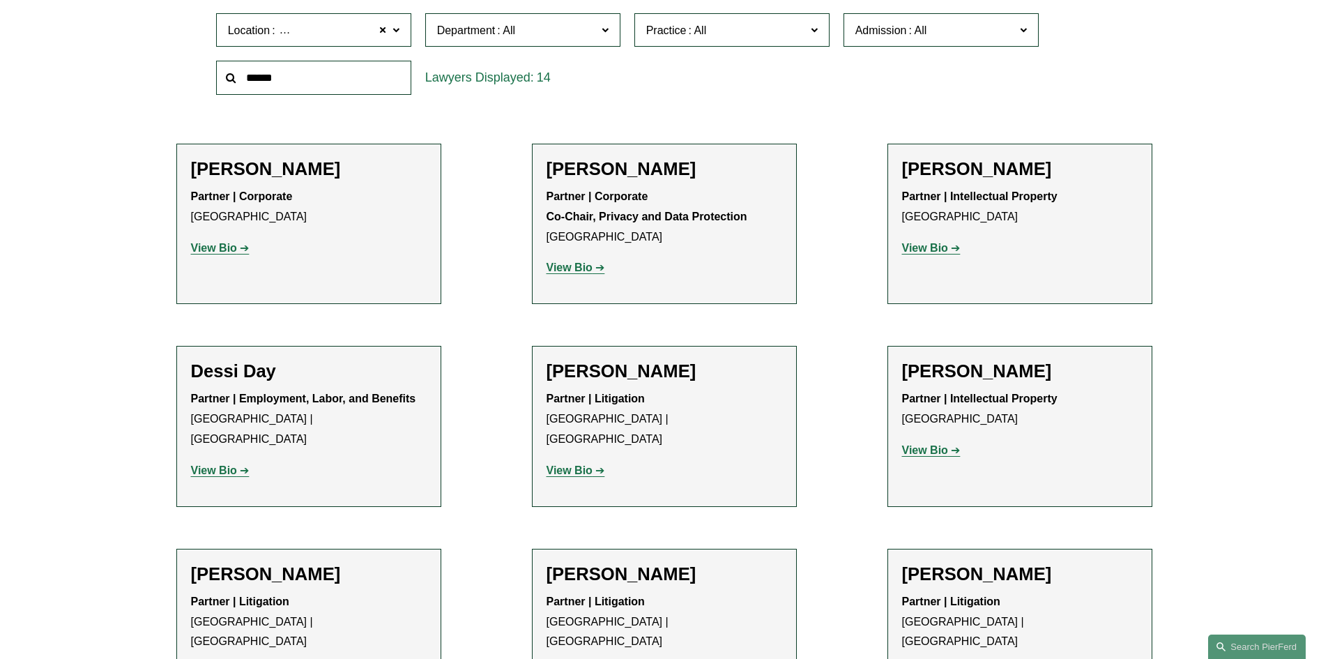
scroll to position [436, 0]
click at [0, 0] on link "[GEOGRAPHIC_DATA]" at bounding box center [0, 0] width 0 height 0
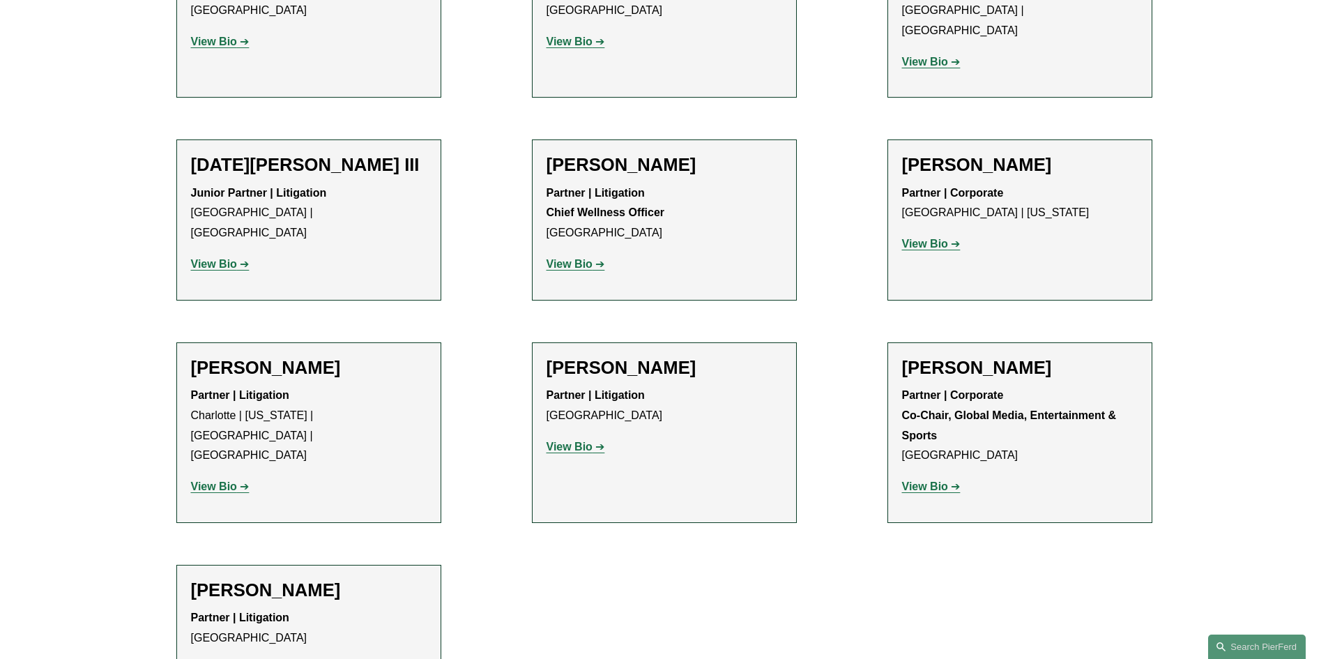
scroll to position [1299, 0]
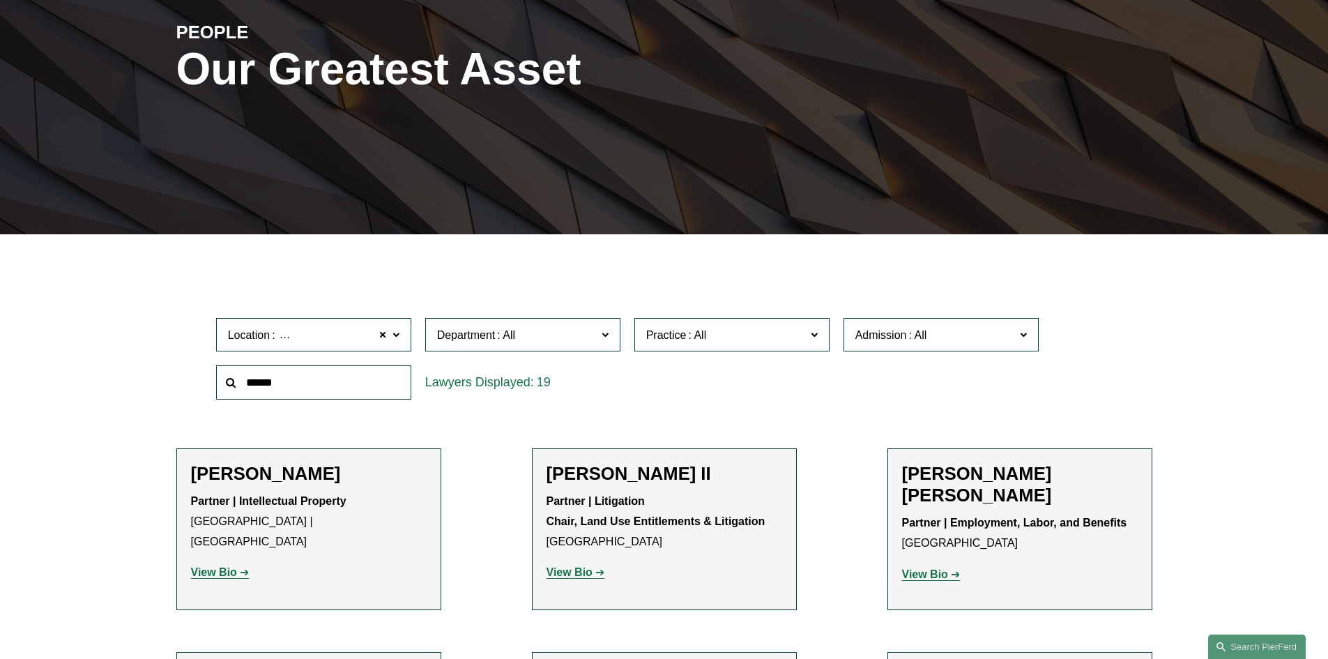
scroll to position [0, 0]
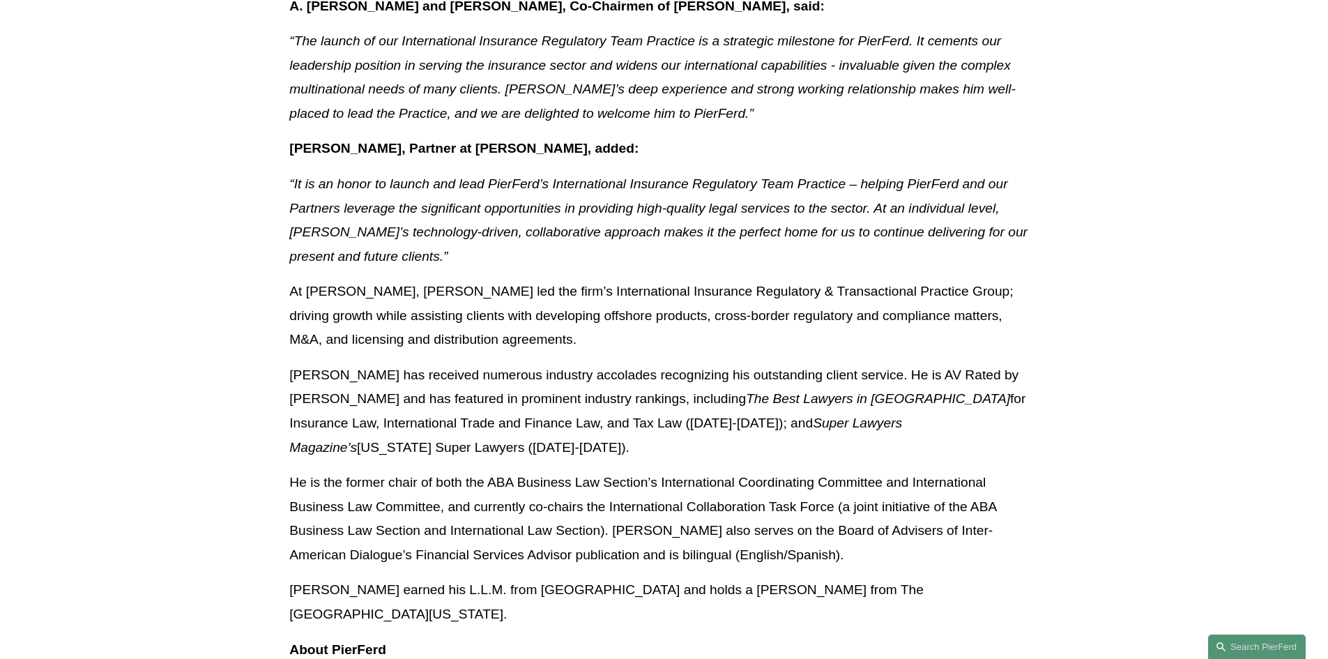
scroll to position [1115, 0]
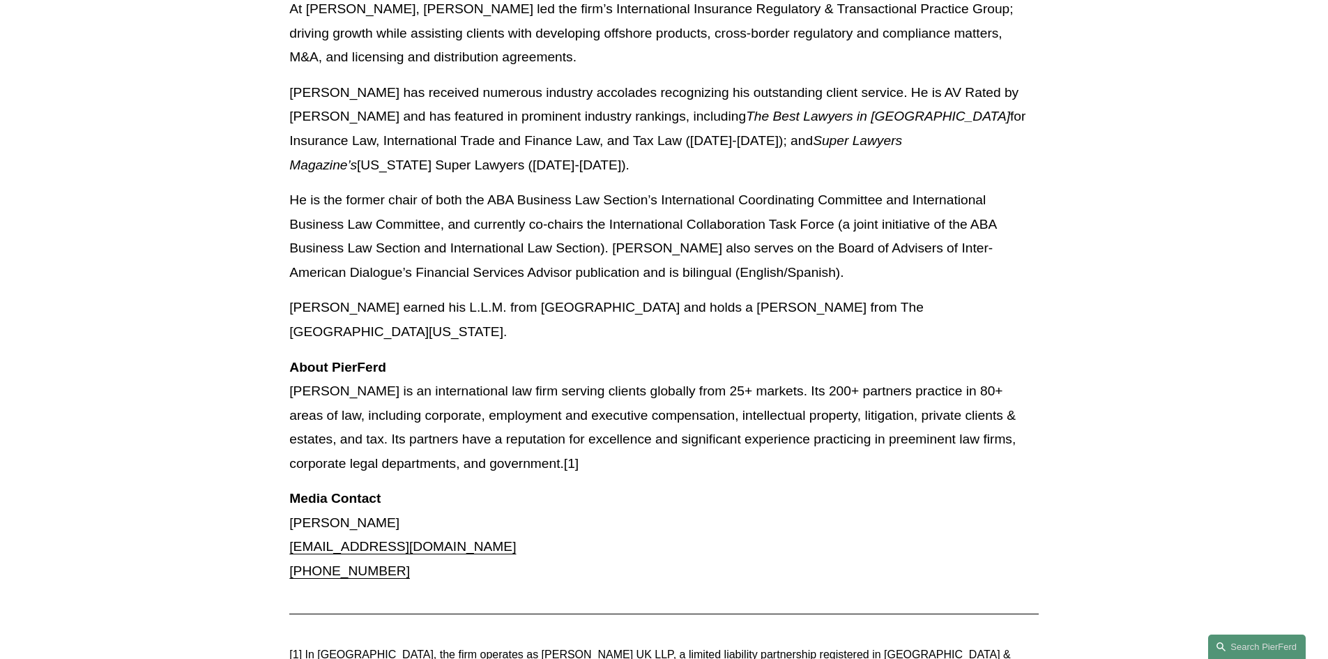
click at [723, 487] on p "Media Contact [PERSON_NAME] [EMAIL_ADDRESS][DOMAIN_NAME] [PHONE_NUMBER]" at bounding box center [663, 535] width 749 height 96
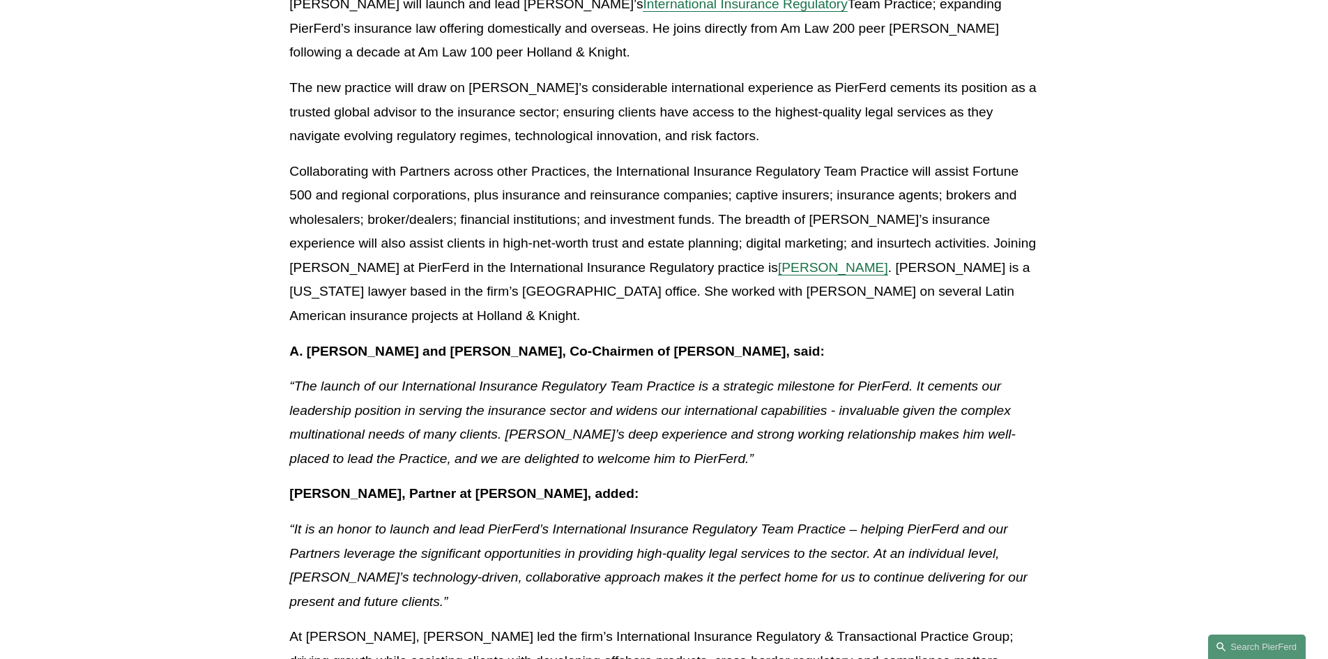
scroll to position [767, 0]
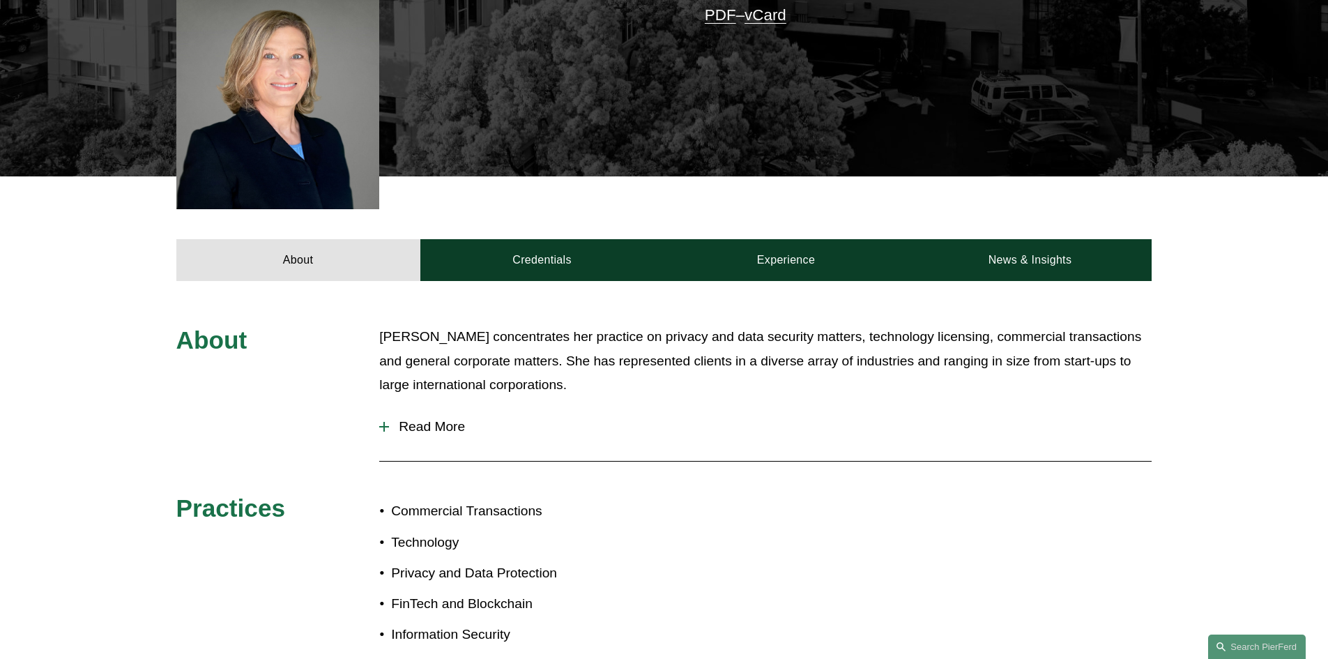
scroll to position [627, 0]
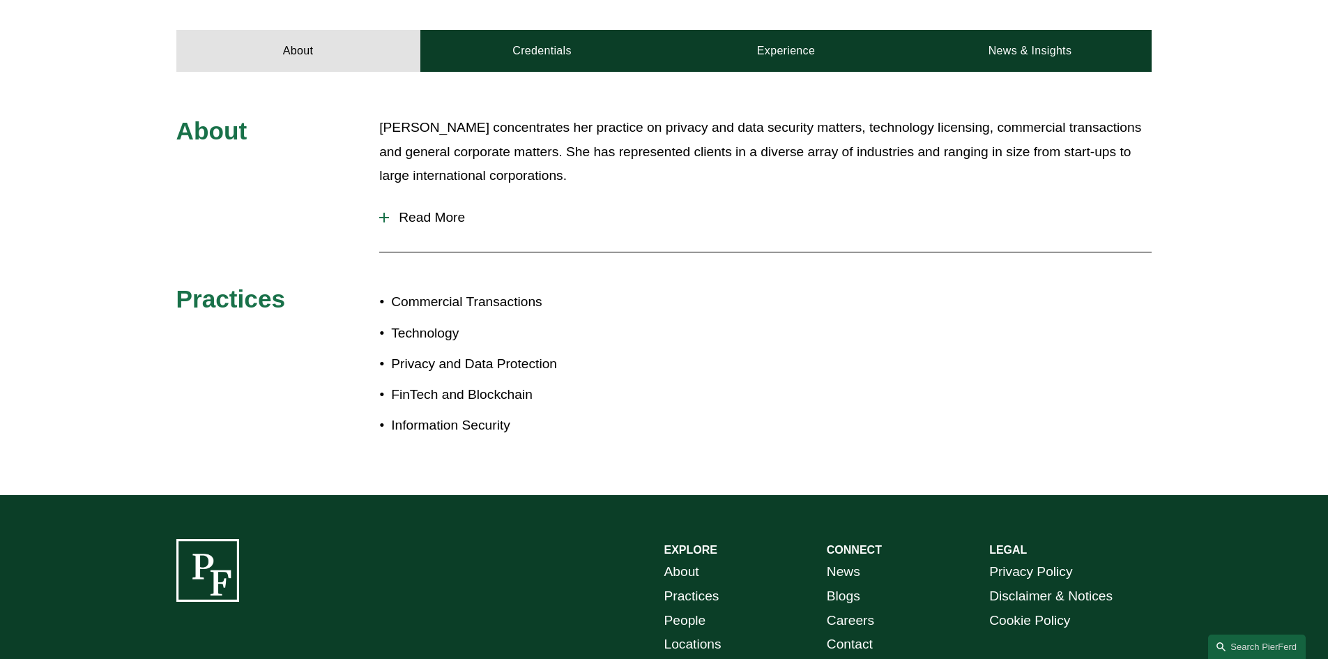
click at [855, 100] on div "About [PERSON_NAME] concentrates her practice on privacy and data security matt…" at bounding box center [664, 283] width 1328 height 423
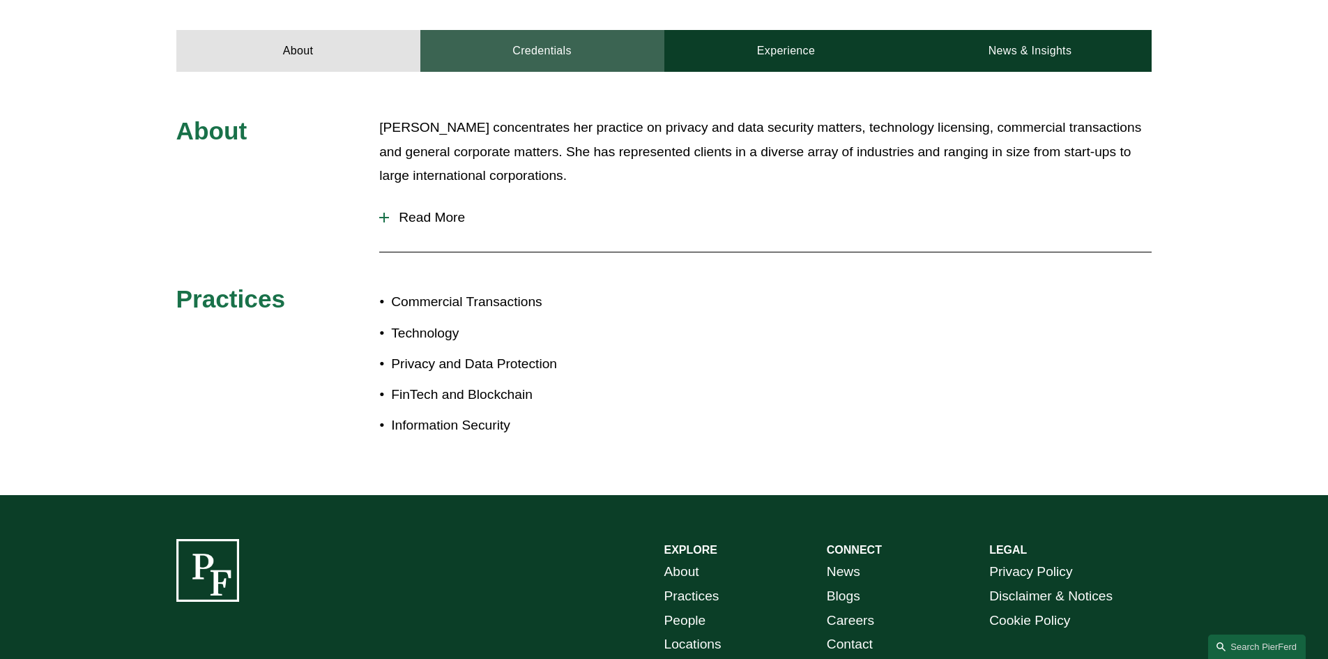
click at [620, 37] on link "Credentials" at bounding box center [542, 51] width 244 height 42
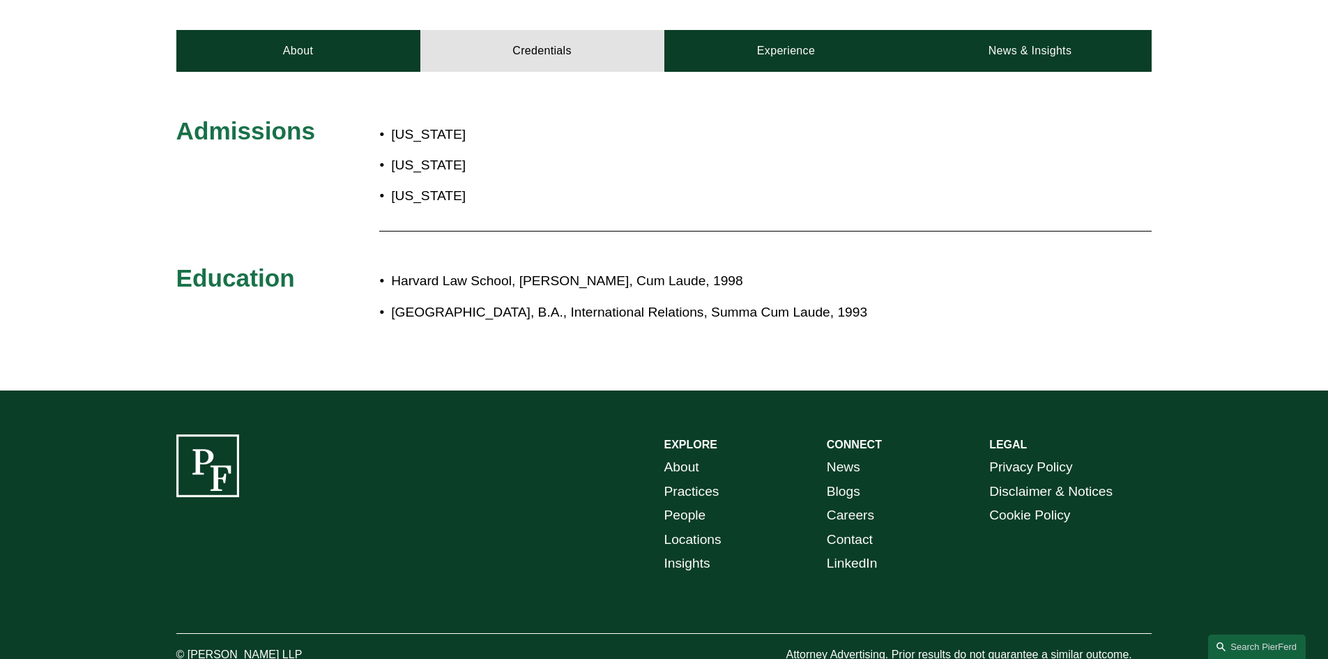
click at [758, 130] on div "Admissions California Georgia Maryland Education Harvard Law School, J.D., Cum …" at bounding box center [664, 231] width 1328 height 231
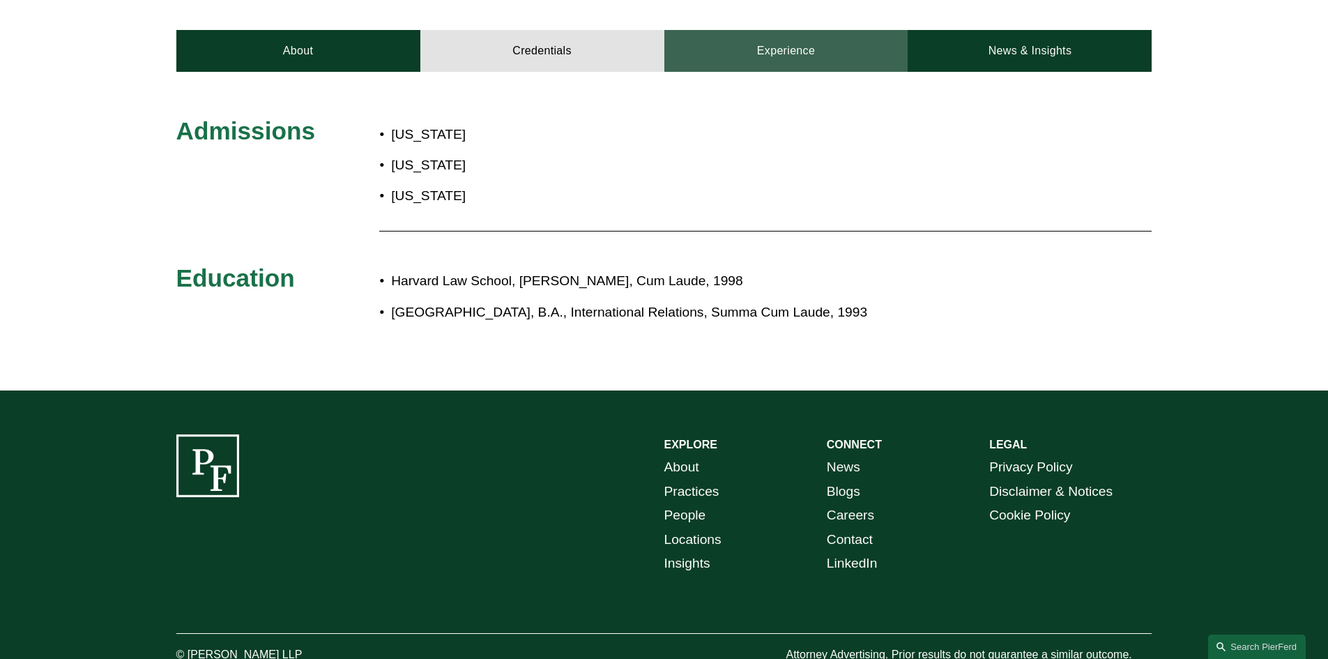
click at [865, 38] on link "Experience" at bounding box center [786, 51] width 244 height 42
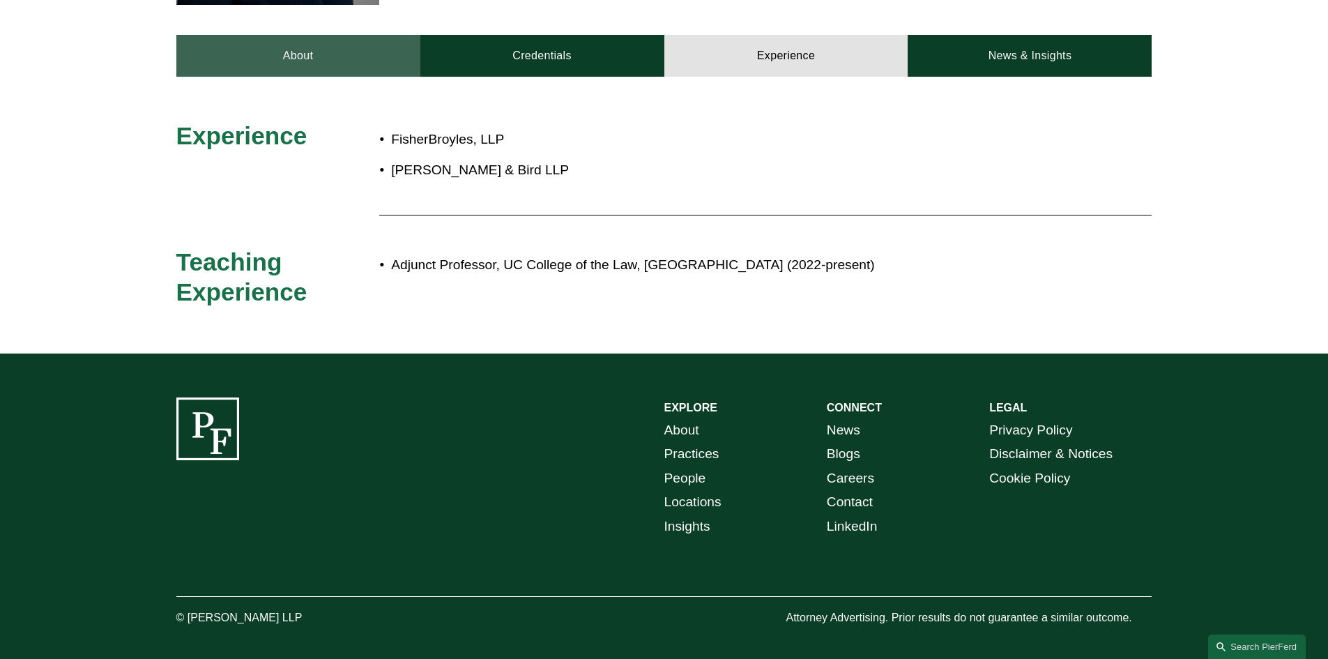
click at [289, 42] on link "About" at bounding box center [298, 56] width 244 height 42
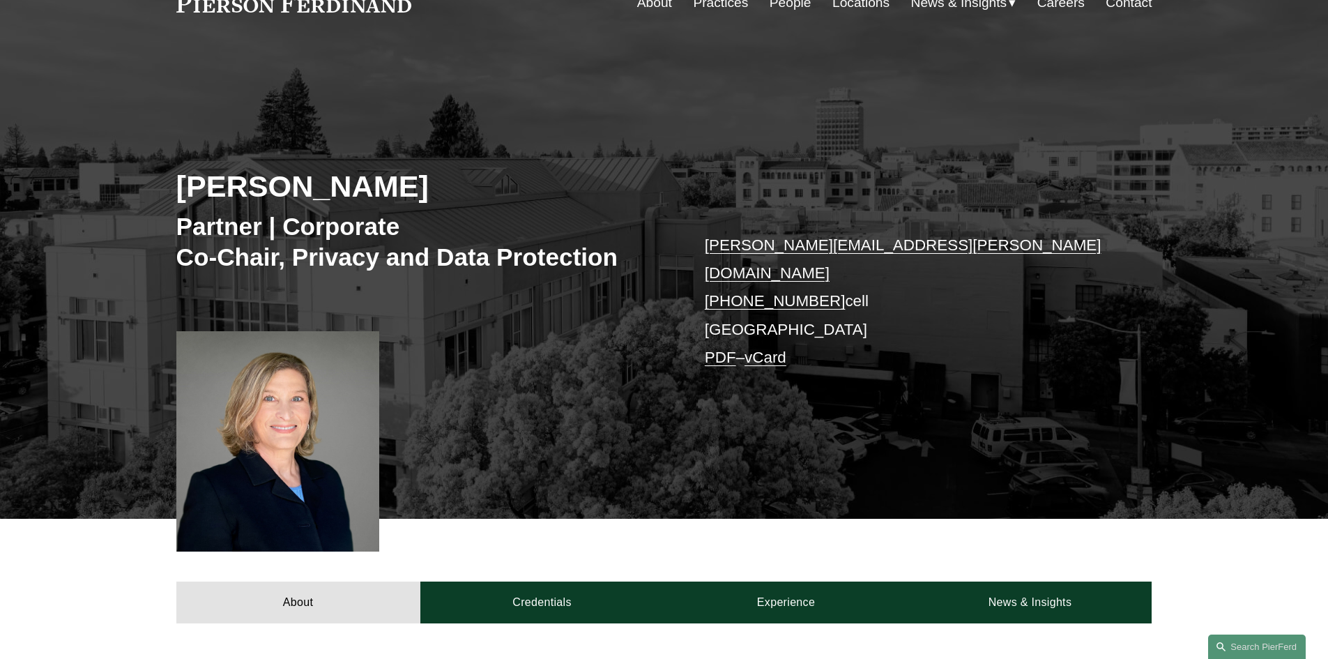
scroll to position [0, 0]
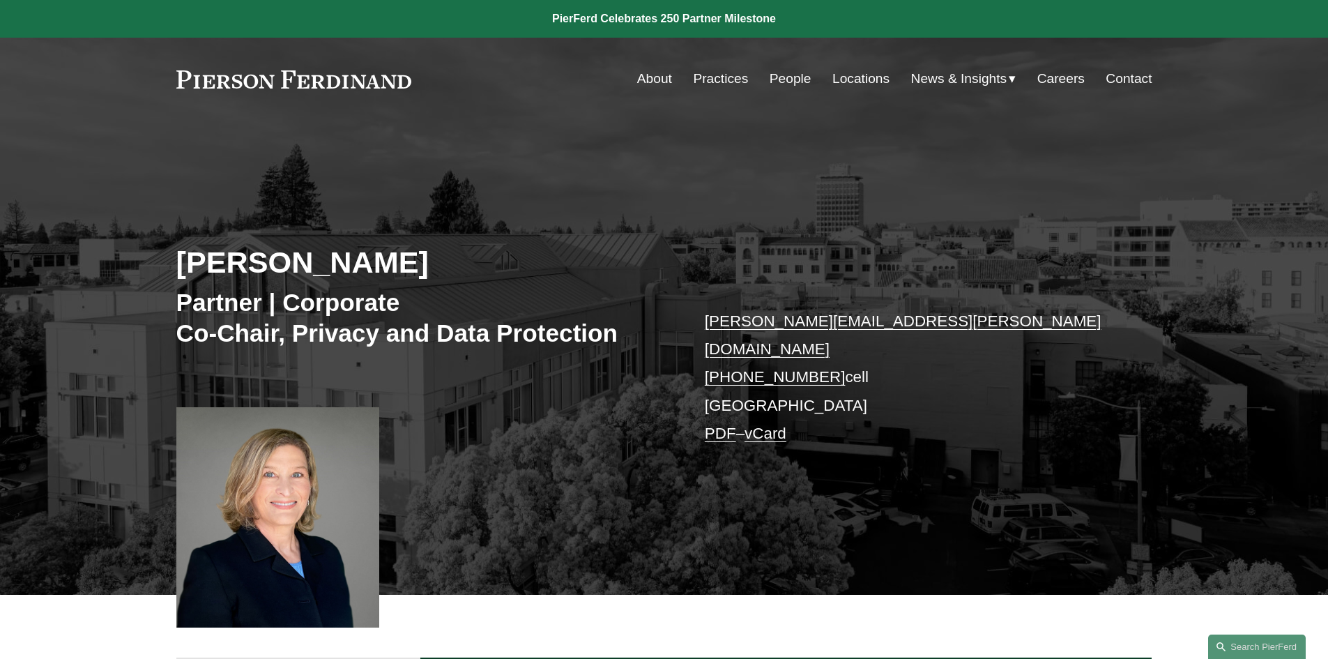
click at [1077, 84] on link "Careers" at bounding box center [1060, 79] width 47 height 26
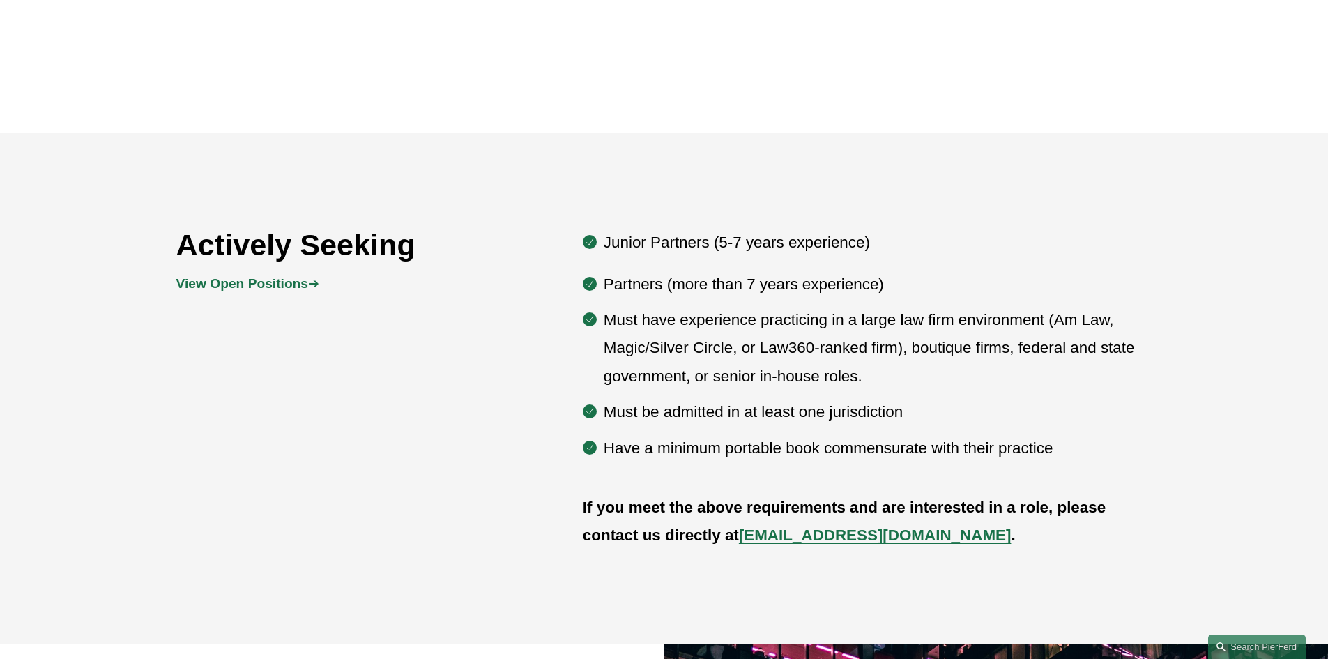
scroll to position [697, 0]
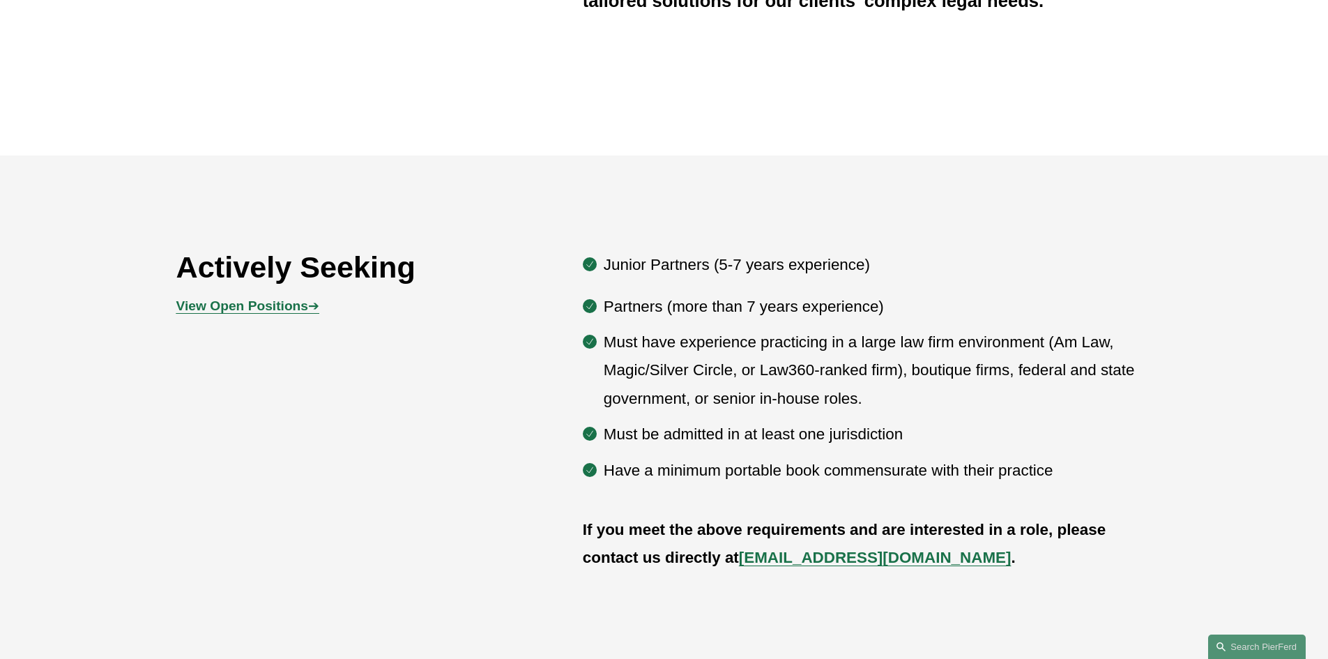
click at [576, 410] on div "Actively Seeking View Open Positions ➔ Junior Partners (5-7 years experience) P…" at bounding box center [664, 411] width 1328 height 336
